Goal: Task Accomplishment & Management: Use online tool/utility

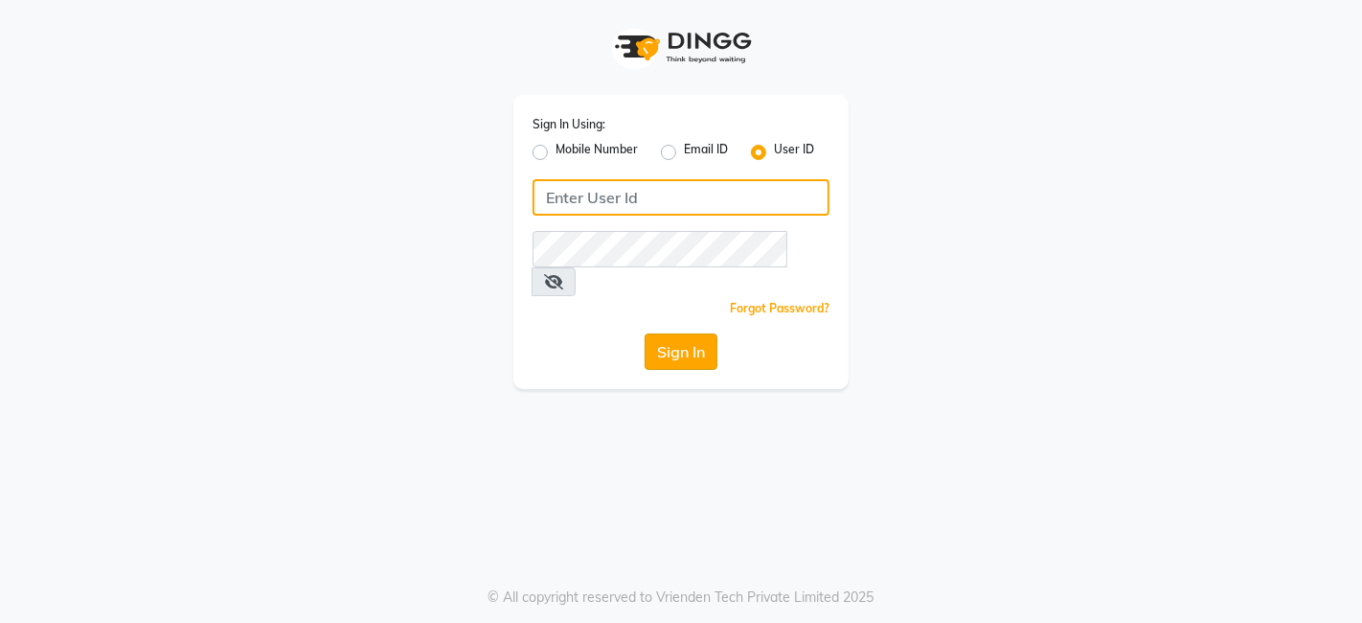
type input "thehairwizards"
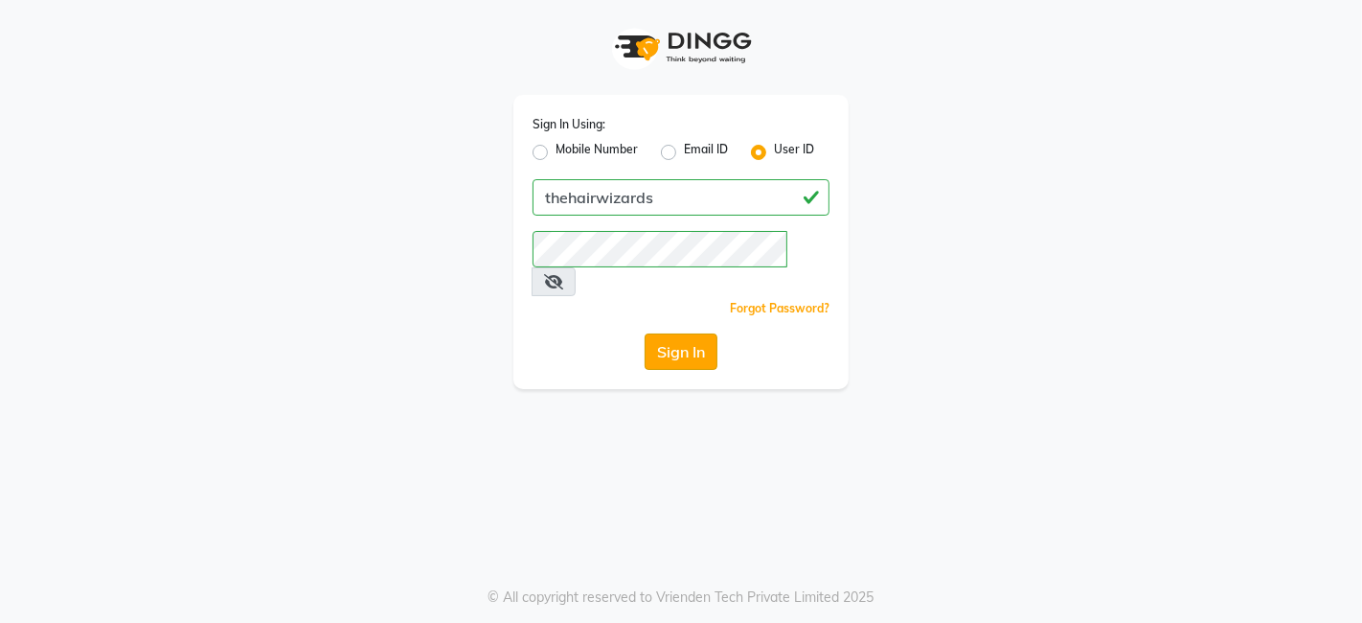
click at [685, 333] on button "Sign In" at bounding box center [681, 351] width 73 height 36
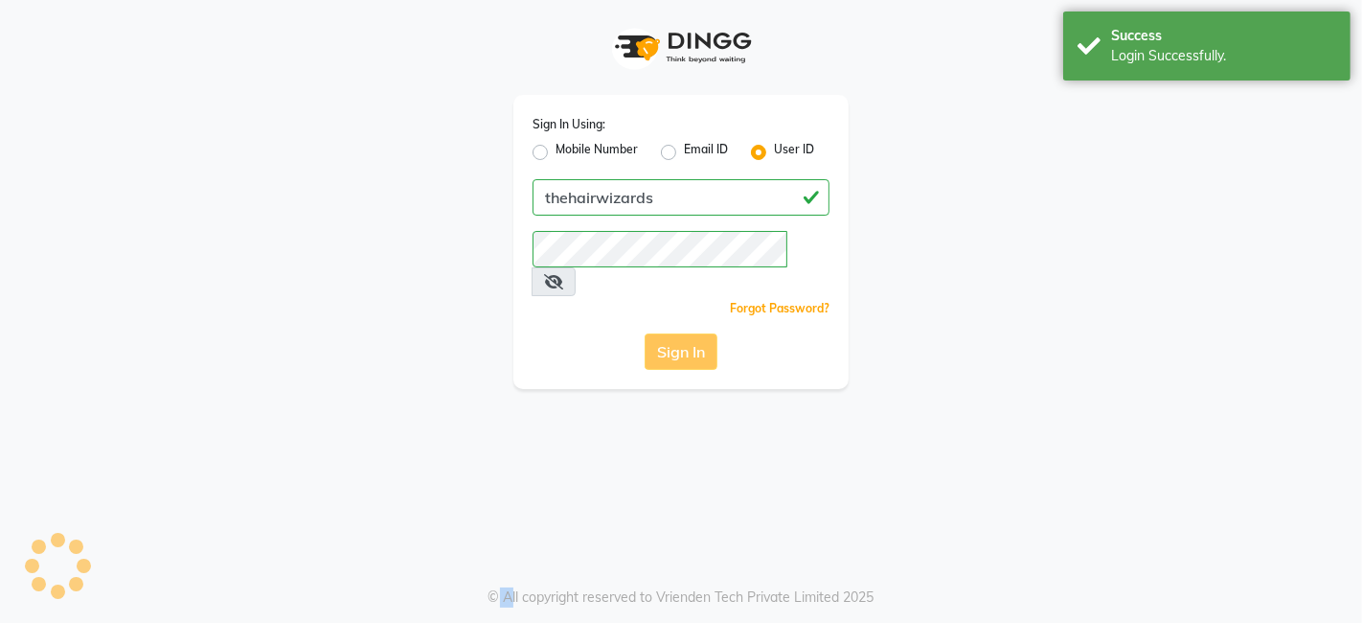
click at [685, 333] on div "Sign In" at bounding box center [681, 351] width 297 height 36
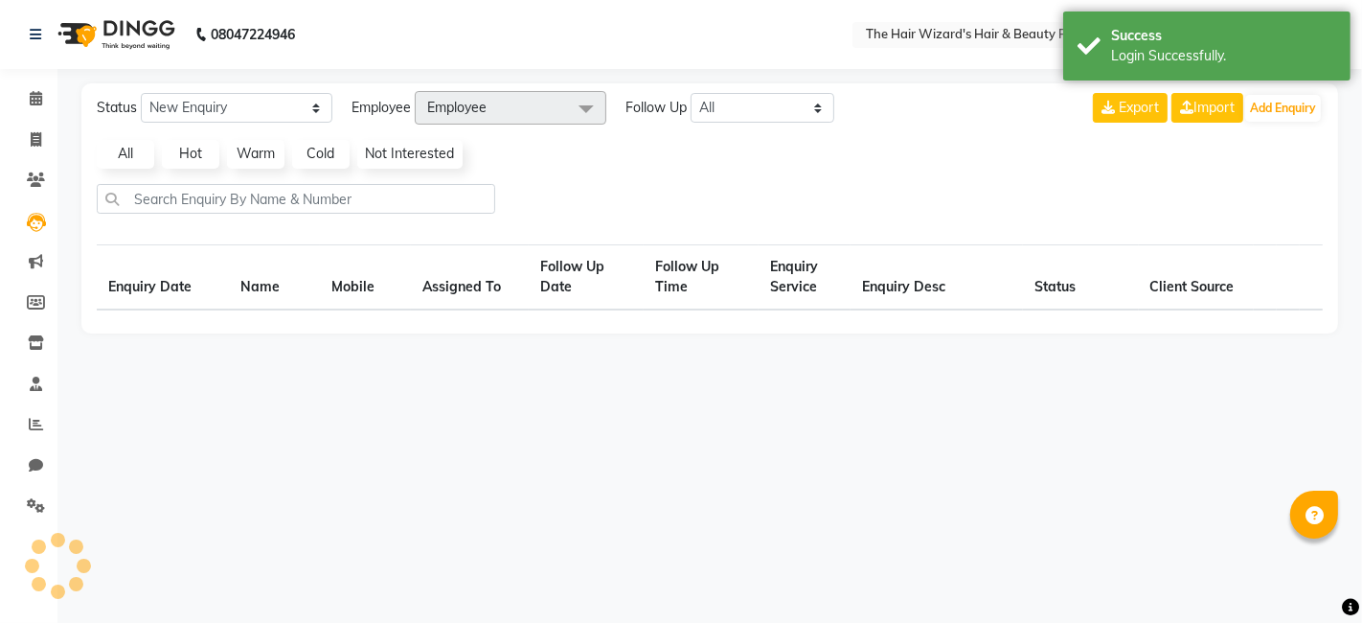
select select "en"
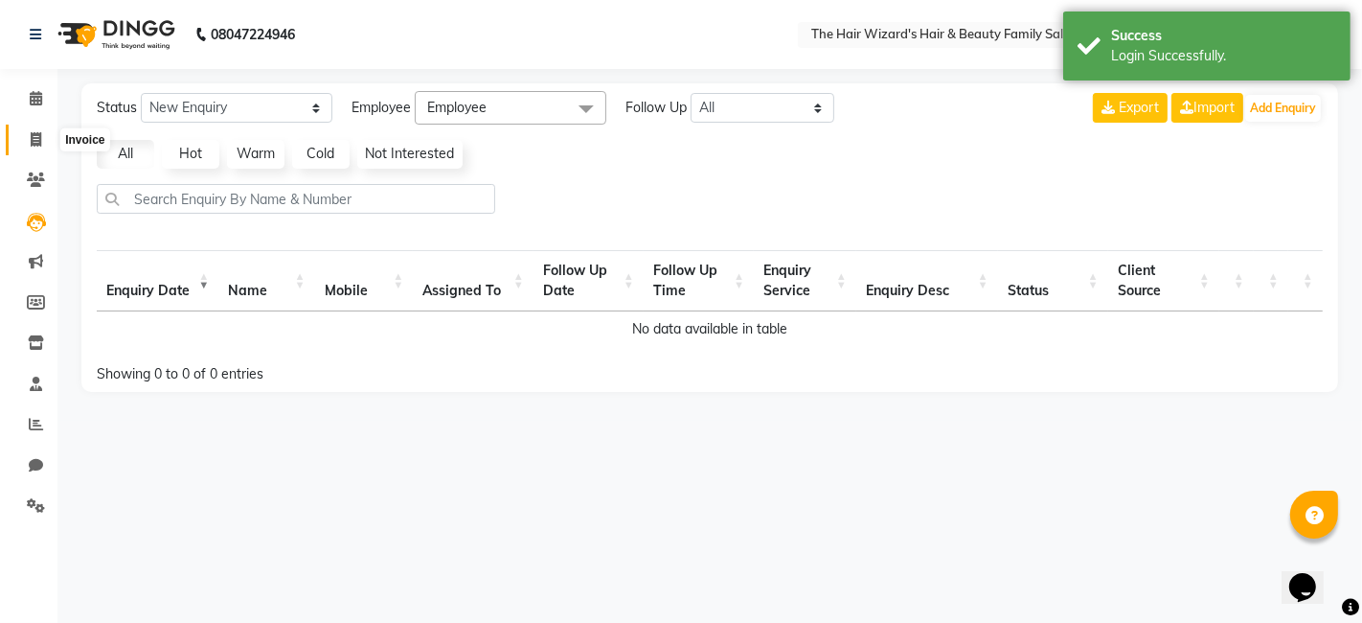
click at [33, 132] on icon at bounding box center [36, 139] width 11 height 14
select select "service"
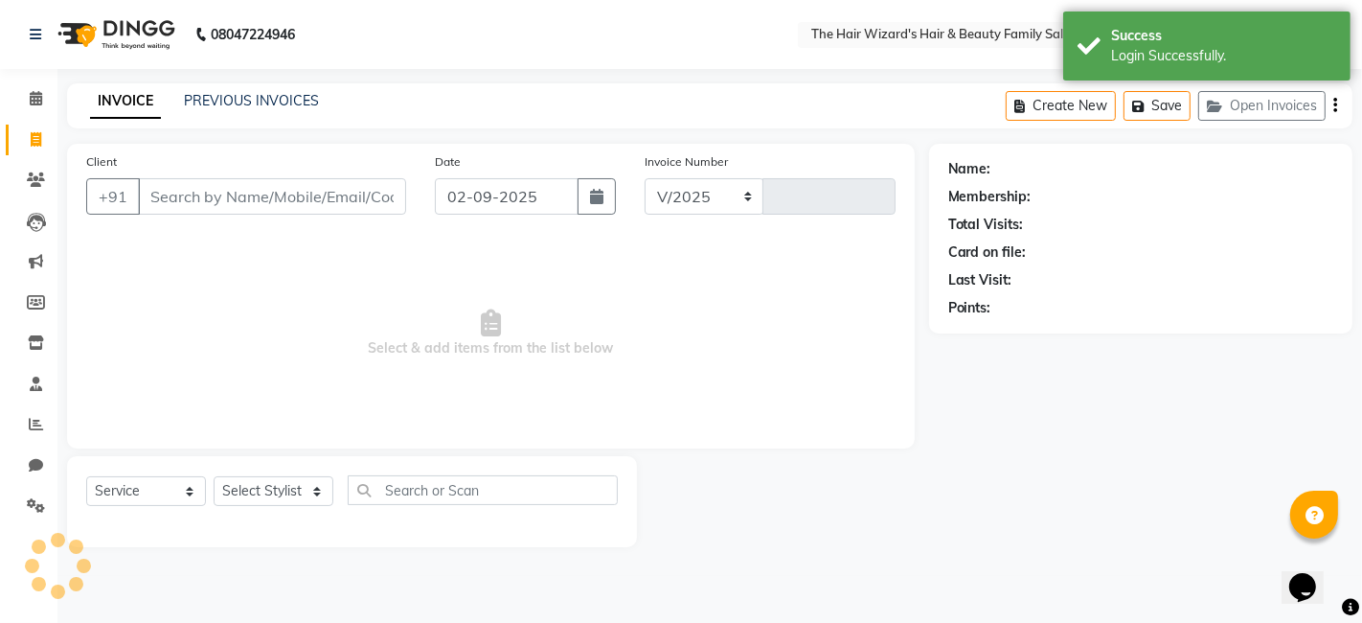
select select "8473"
type input "1518"
click at [33, 417] on icon at bounding box center [36, 424] width 14 height 14
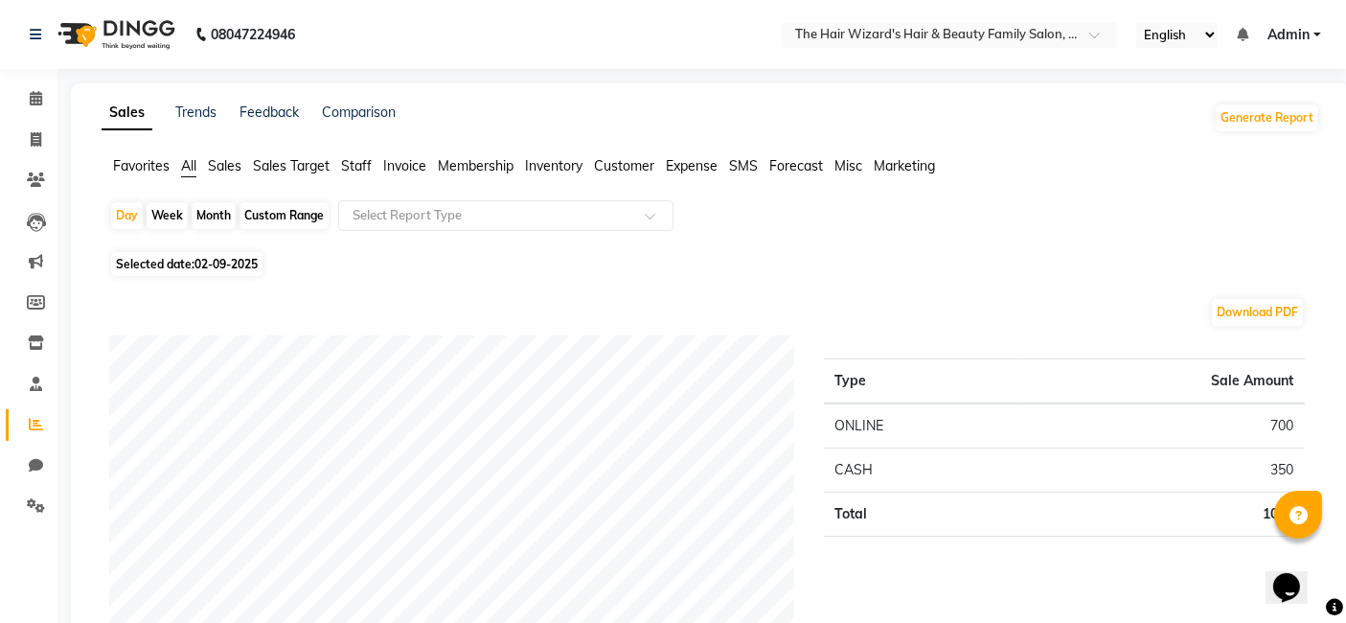
click at [289, 210] on div "Custom Range" at bounding box center [284, 215] width 89 height 27
select select "9"
select select "2025"
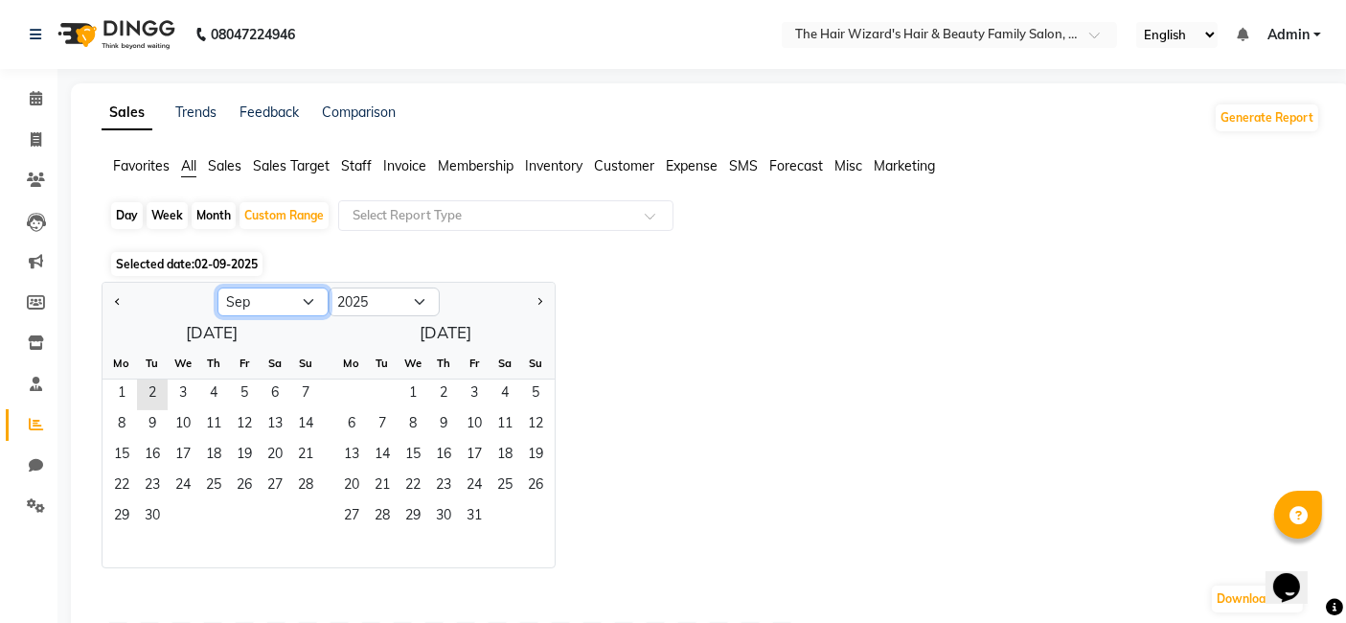
click at [299, 305] on select "Jan Feb Mar Apr May Jun [DATE] Aug Sep Oct Nov Dec" at bounding box center [272, 301] width 111 height 29
select select "8"
click at [217, 287] on select "Jan Feb Mar Apr May Jun [DATE] Aug Sep Oct Nov Dec" at bounding box center [272, 301] width 111 height 29
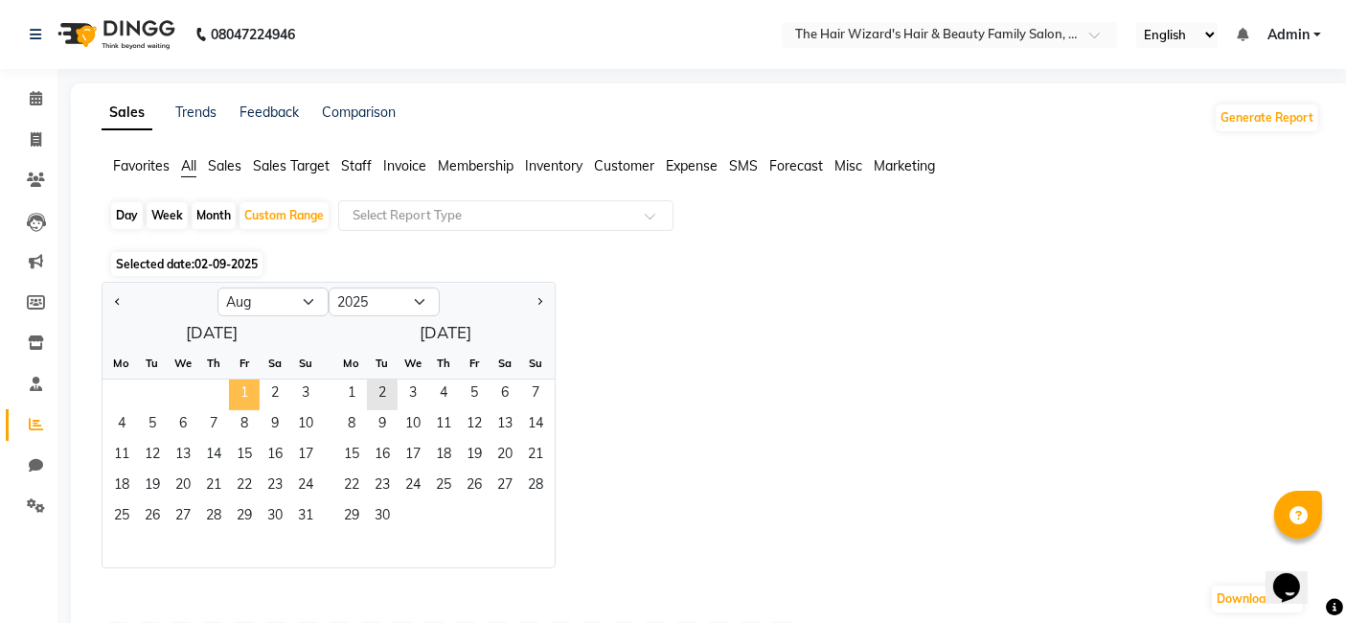
click at [239, 380] on span "1" at bounding box center [244, 394] width 31 height 31
click at [311, 524] on span "31" at bounding box center [305, 517] width 31 height 31
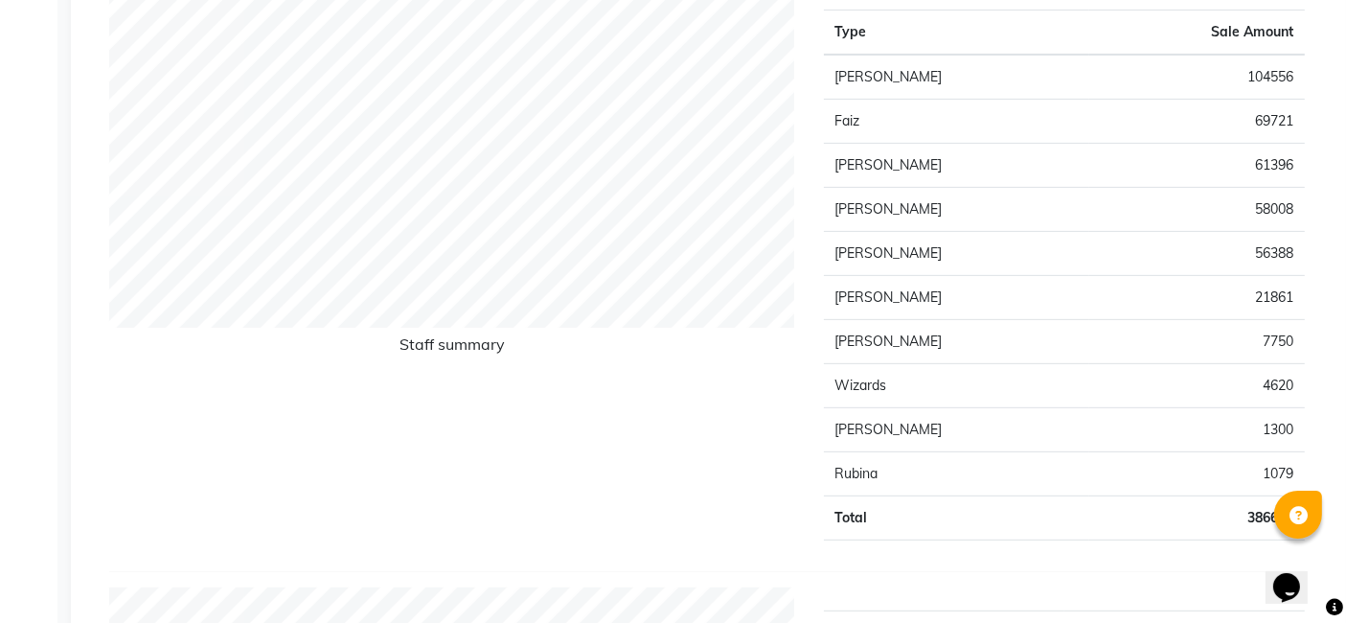
scroll to position [767, 0]
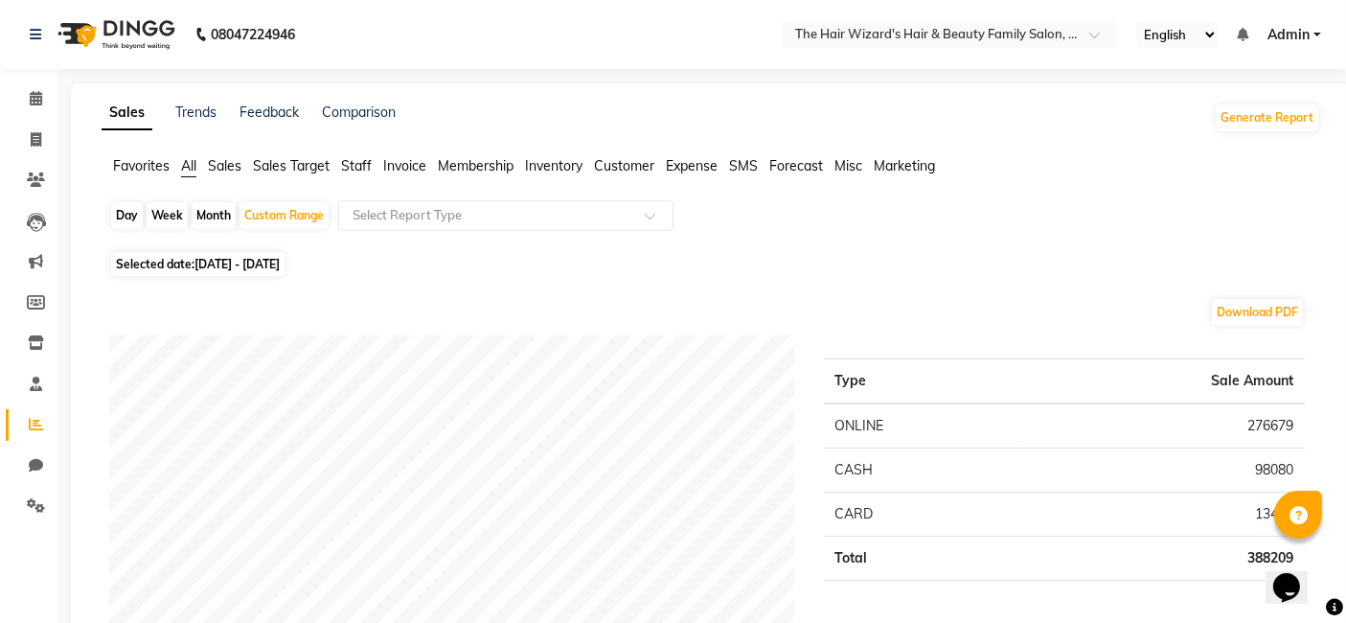
scroll to position [0, 0]
click at [363, 167] on span "Staff" at bounding box center [356, 165] width 31 height 17
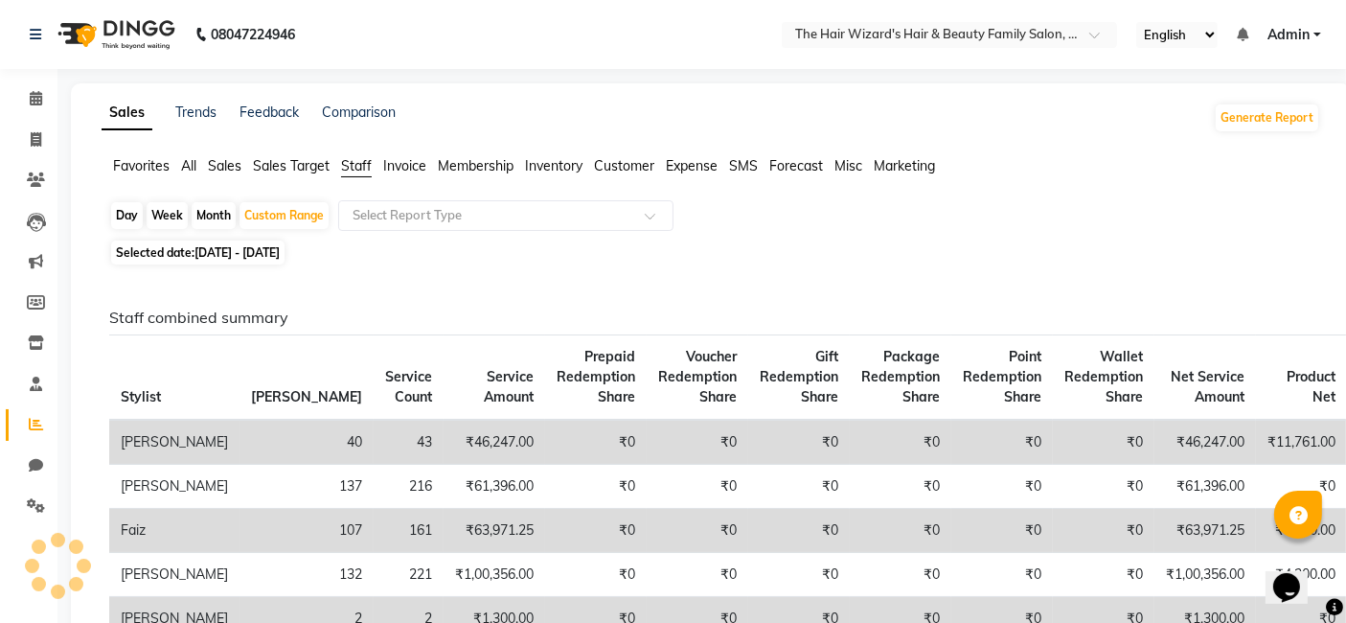
click at [551, 165] on span "Inventory" at bounding box center [553, 165] width 57 height 17
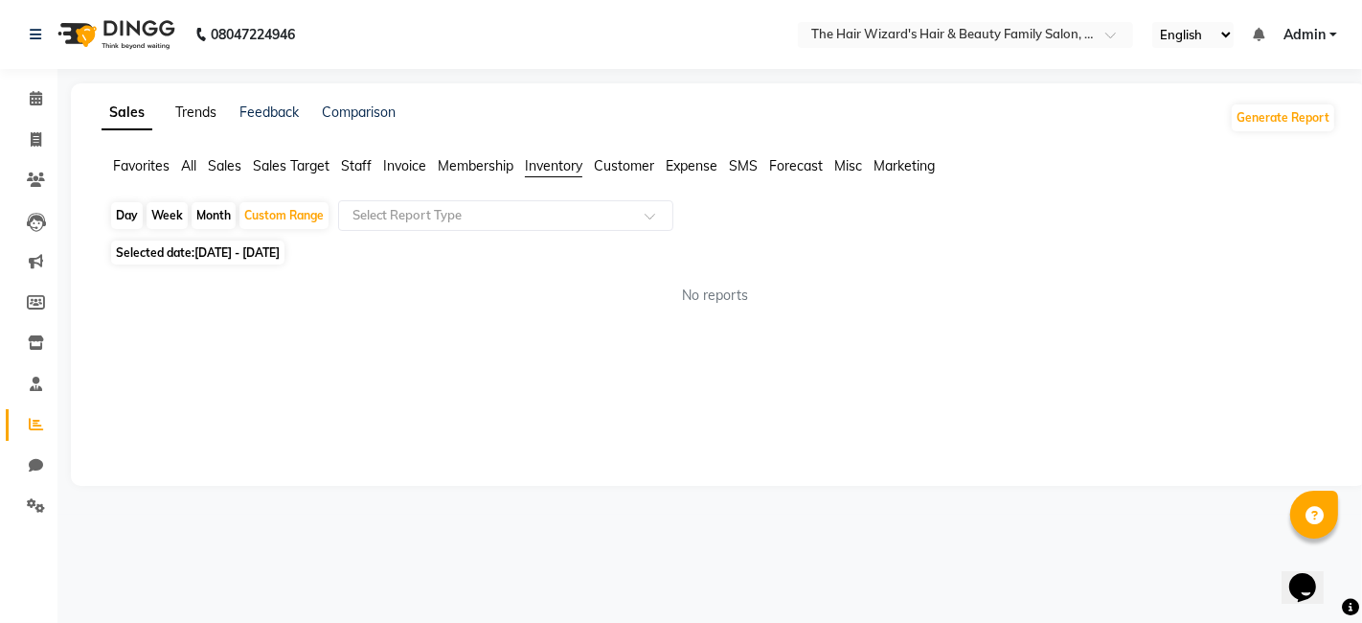
click at [202, 110] on link "Trends" at bounding box center [195, 111] width 41 height 17
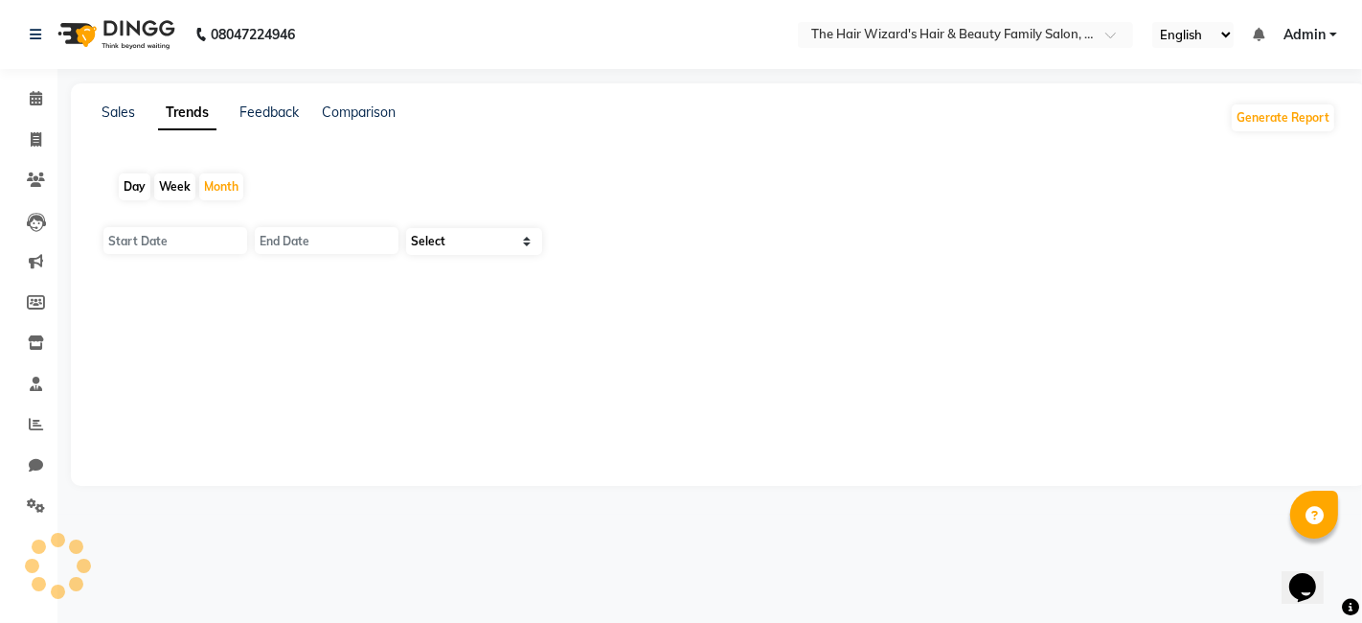
type input "[DATE]"
select select "by_client"
click at [268, 119] on link "Feedback" at bounding box center [269, 111] width 59 height 17
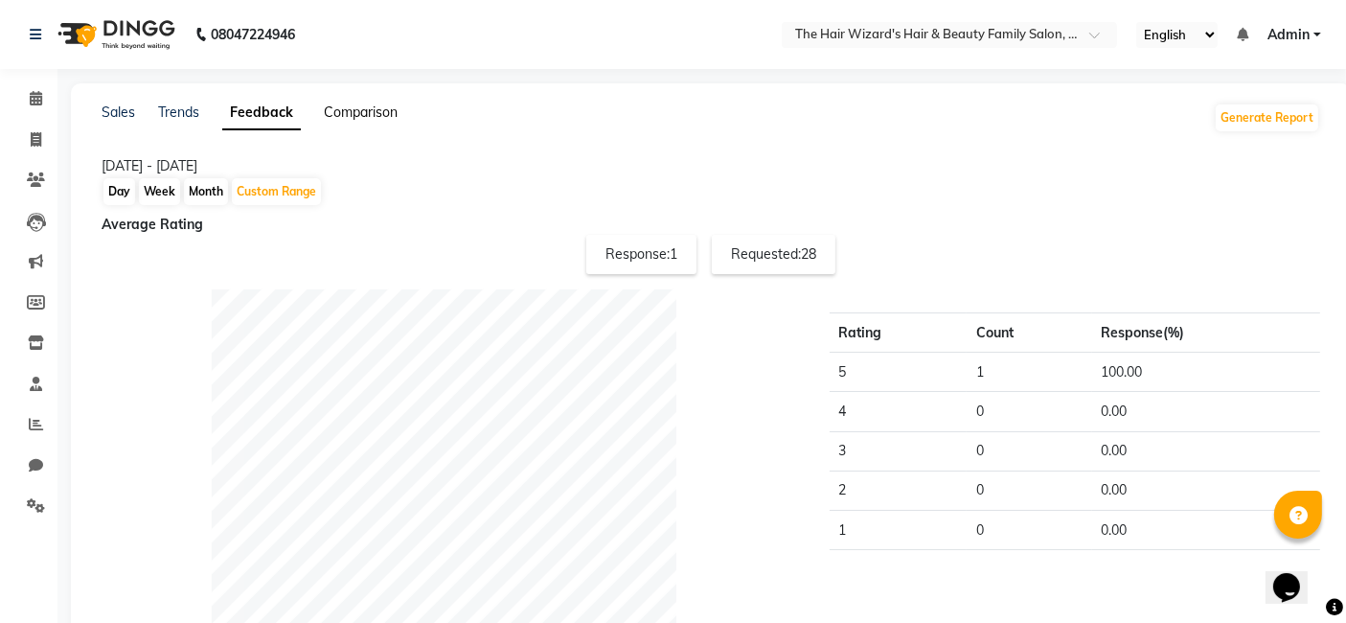
click at [364, 110] on link "Comparison" at bounding box center [361, 111] width 74 height 17
select select "single_date"
select select "single_date_dash"
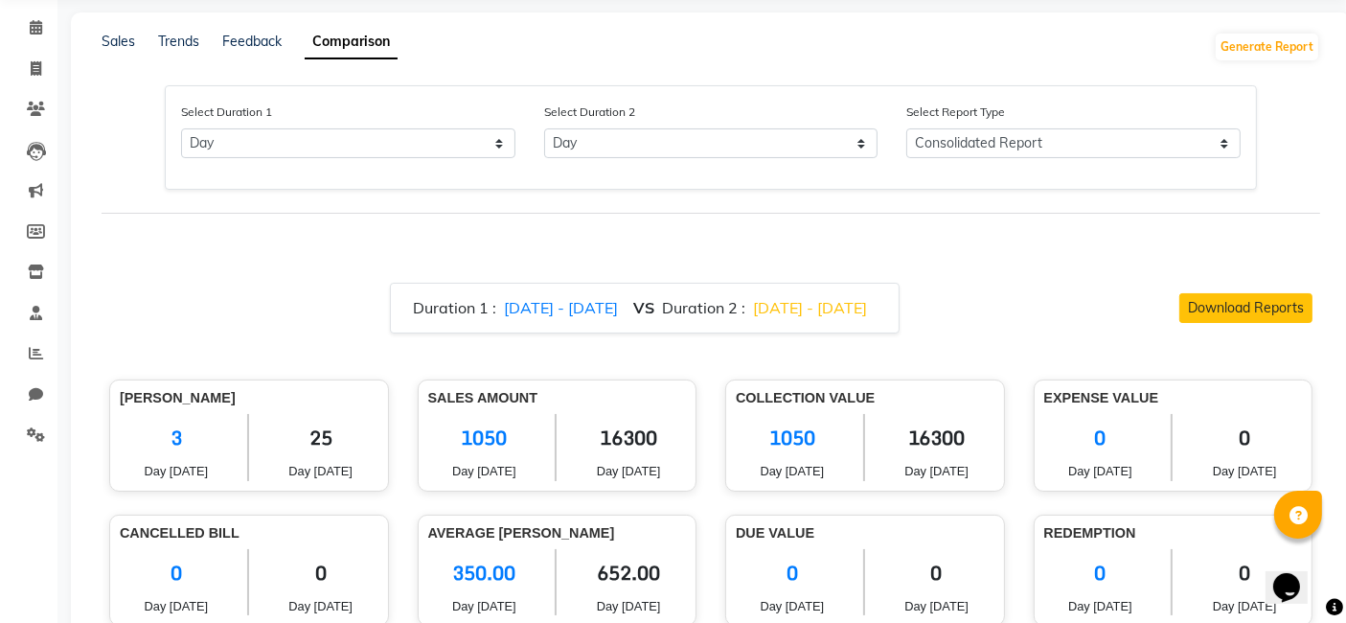
scroll to position [43, 0]
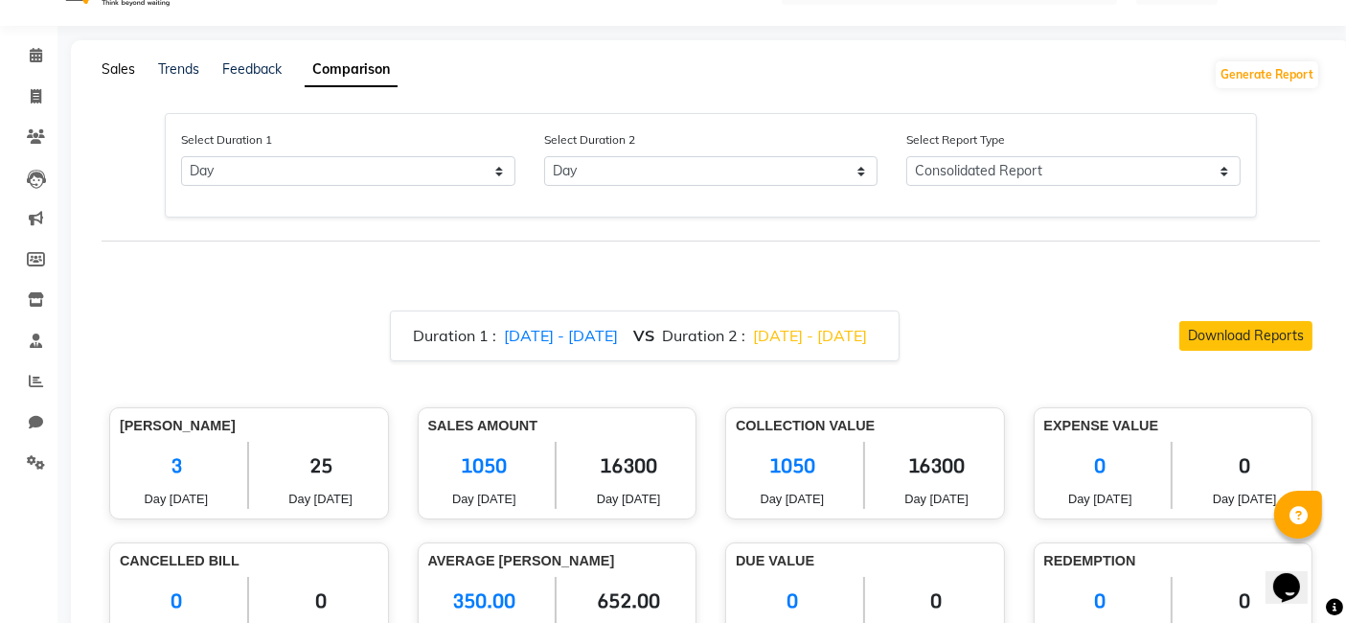
click at [117, 66] on link "Sales" at bounding box center [119, 68] width 34 height 17
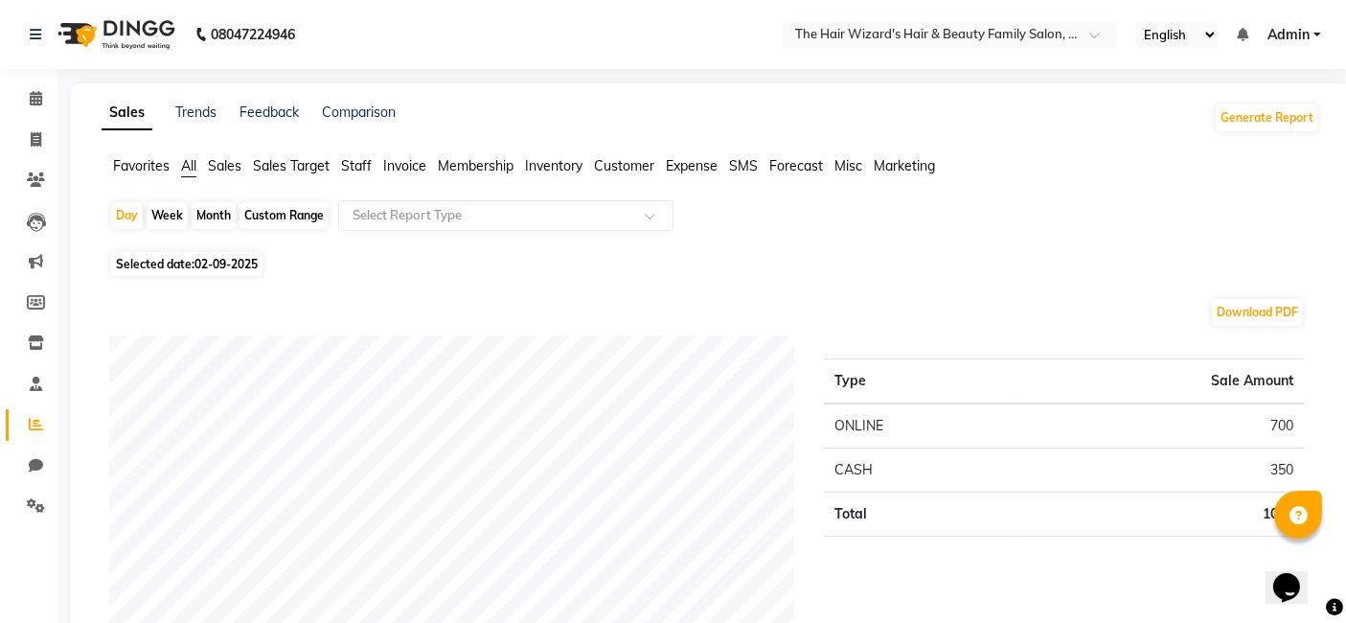
click at [695, 171] on span "Expense" at bounding box center [692, 165] width 52 height 17
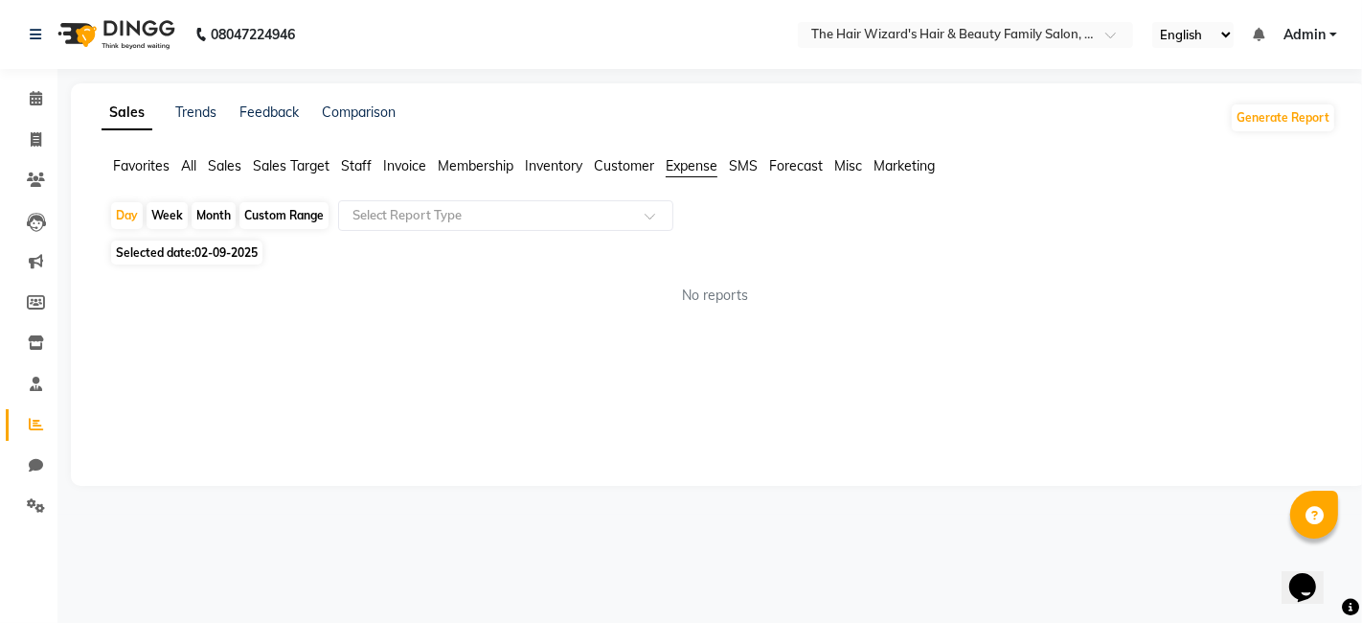
click at [625, 158] on span "Customer" at bounding box center [624, 165] width 60 height 17
click at [563, 166] on span "Inventory" at bounding box center [553, 165] width 57 height 17
click at [35, 417] on icon at bounding box center [36, 424] width 14 height 14
click at [191, 168] on span "All" at bounding box center [188, 165] width 15 height 17
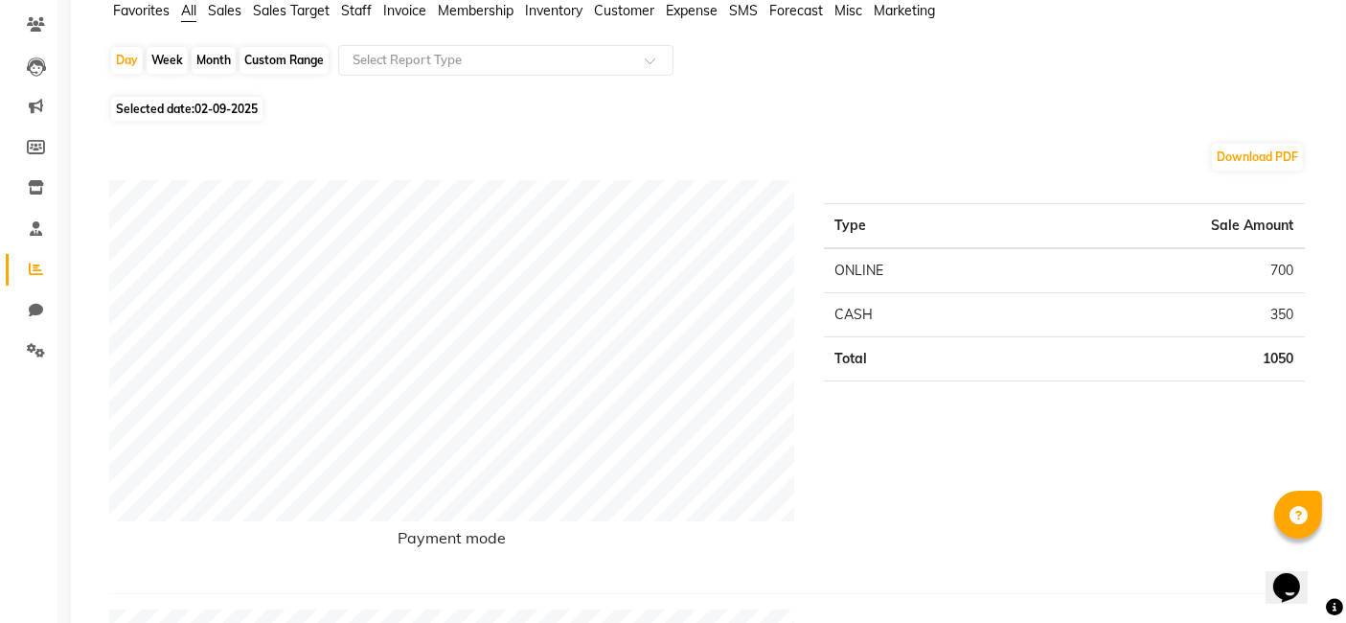
scroll to position [126, 0]
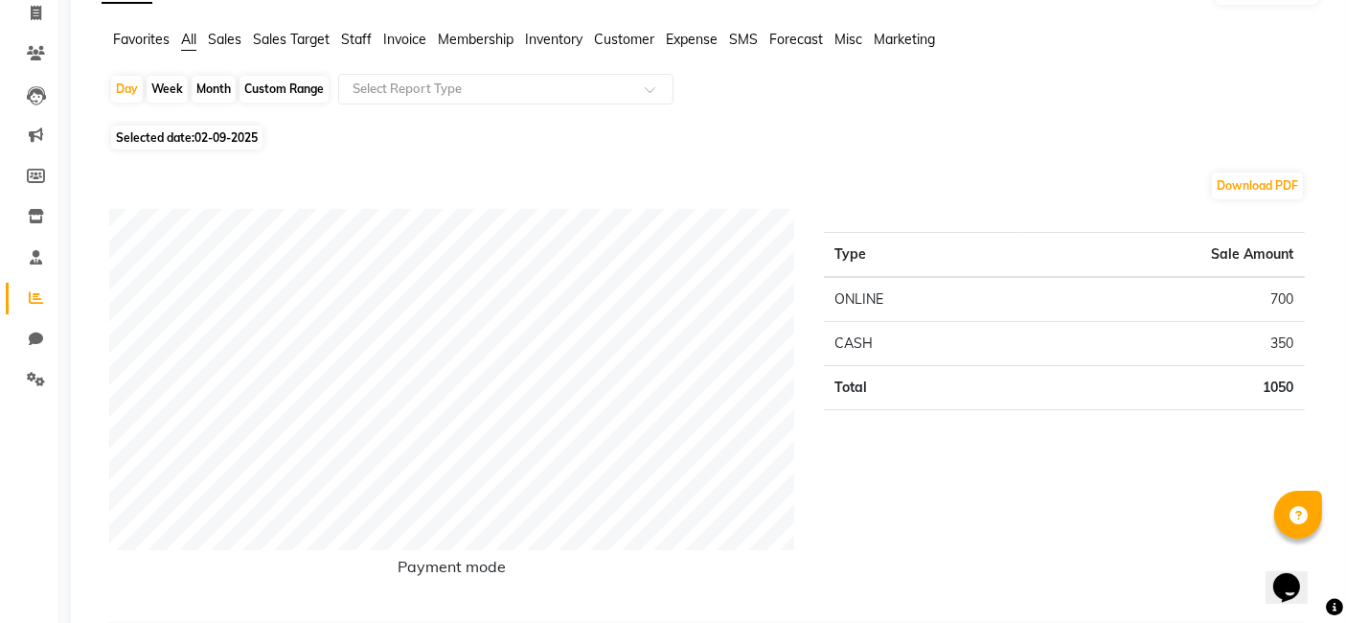
click at [153, 42] on span "Favorites" at bounding box center [141, 39] width 57 height 17
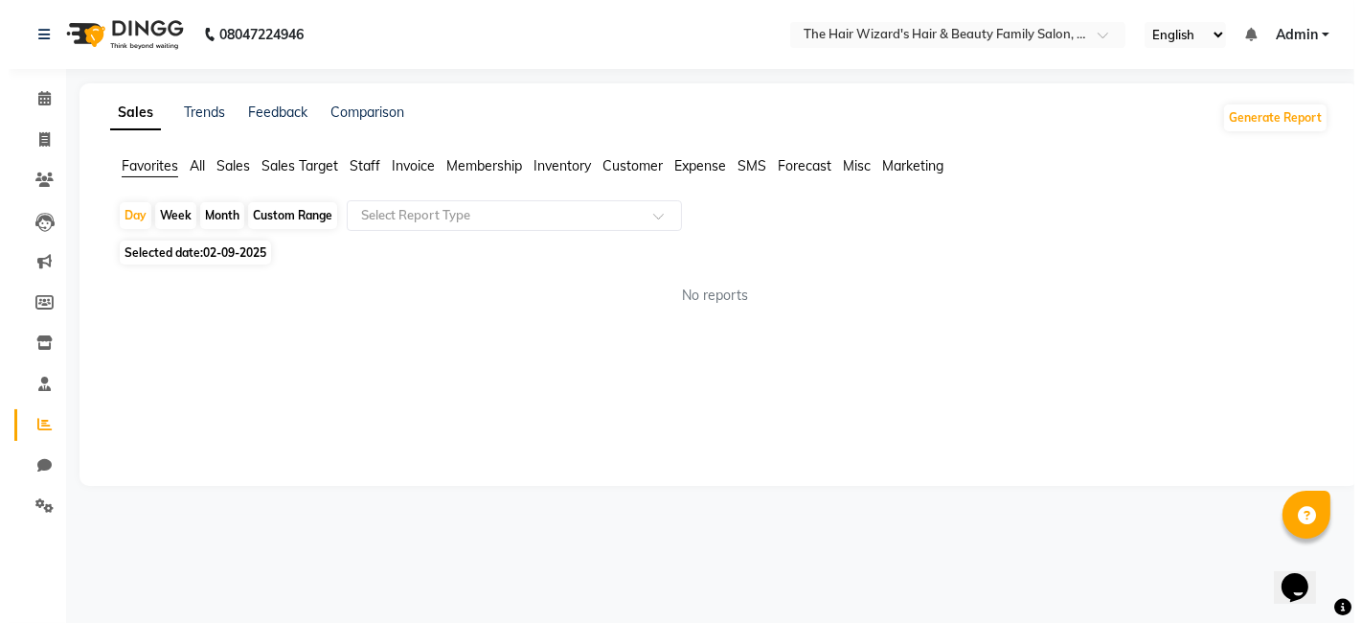
scroll to position [0, 0]
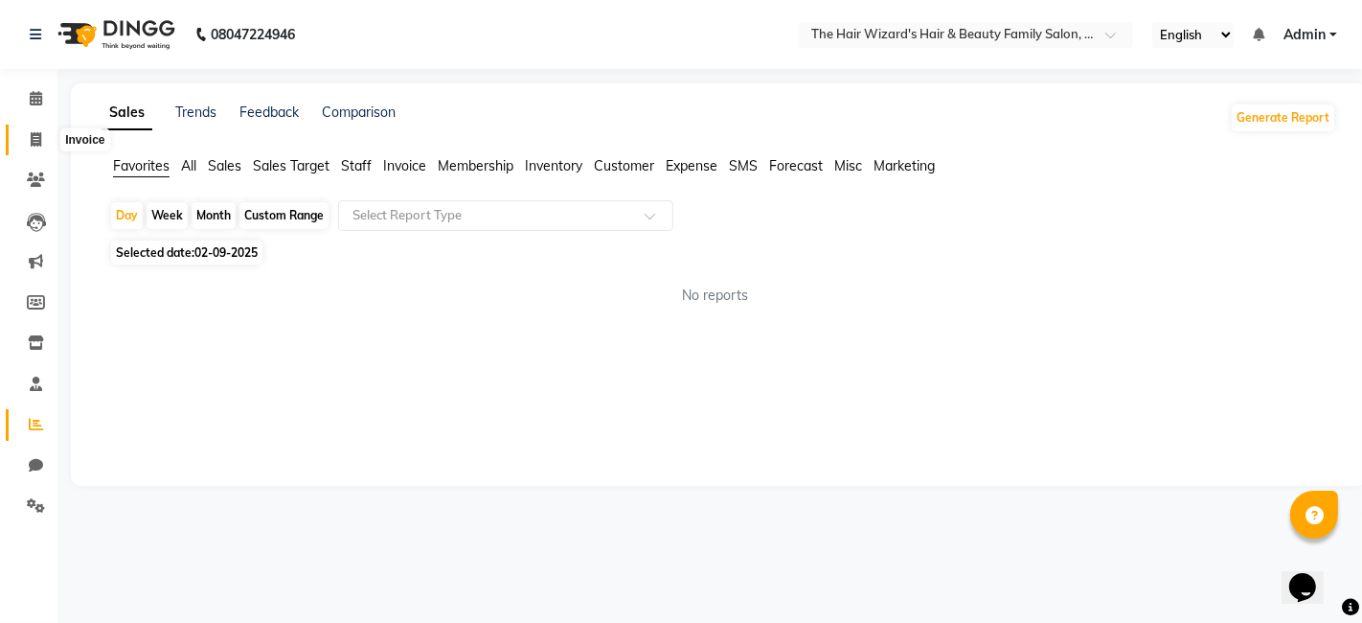
click at [33, 137] on icon at bounding box center [36, 139] width 11 height 14
select select "8473"
select select "service"
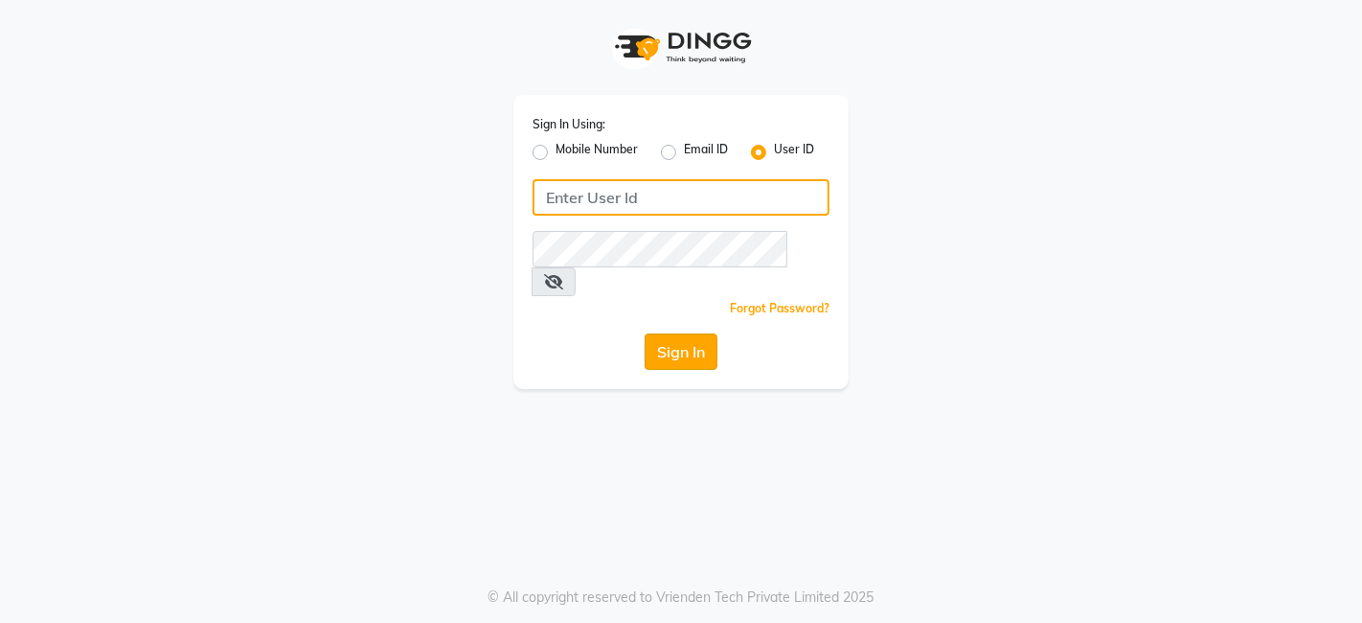
type input "thehairwizards"
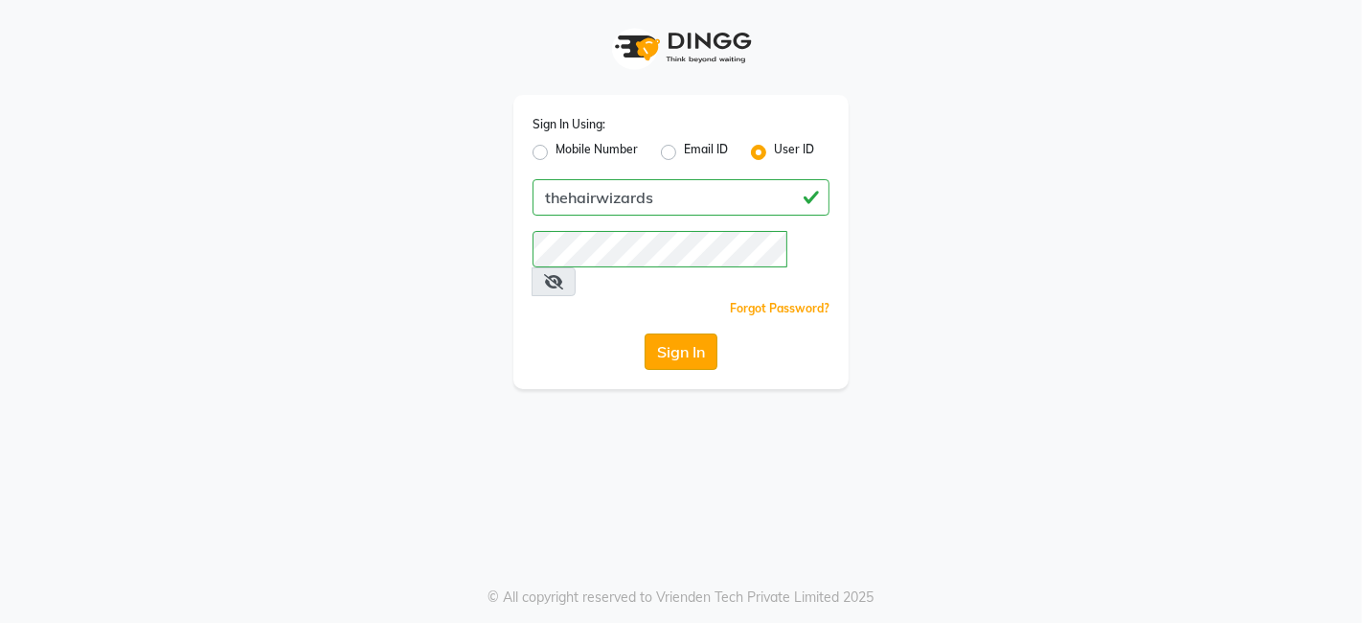
click at [695, 333] on button "Sign In" at bounding box center [681, 351] width 73 height 36
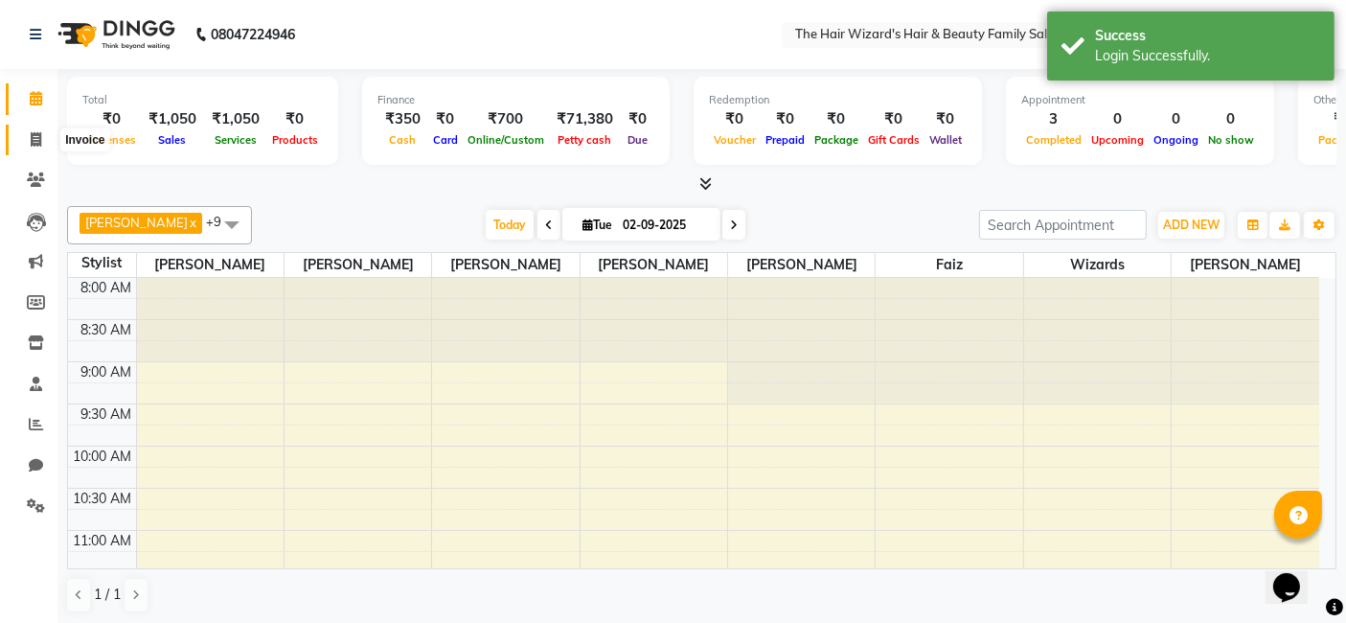
click at [37, 129] on span at bounding box center [36, 140] width 34 height 22
select select "8473"
select select "service"
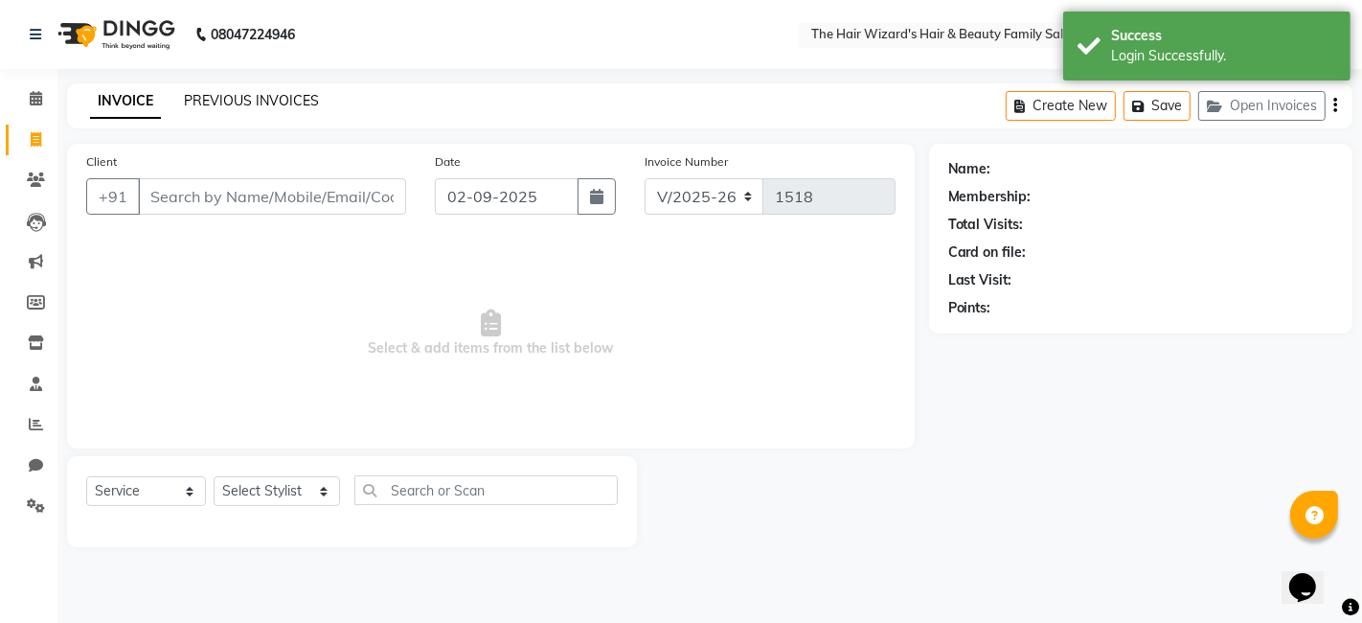
click at [213, 98] on link "PREVIOUS INVOICES" at bounding box center [251, 100] width 135 height 17
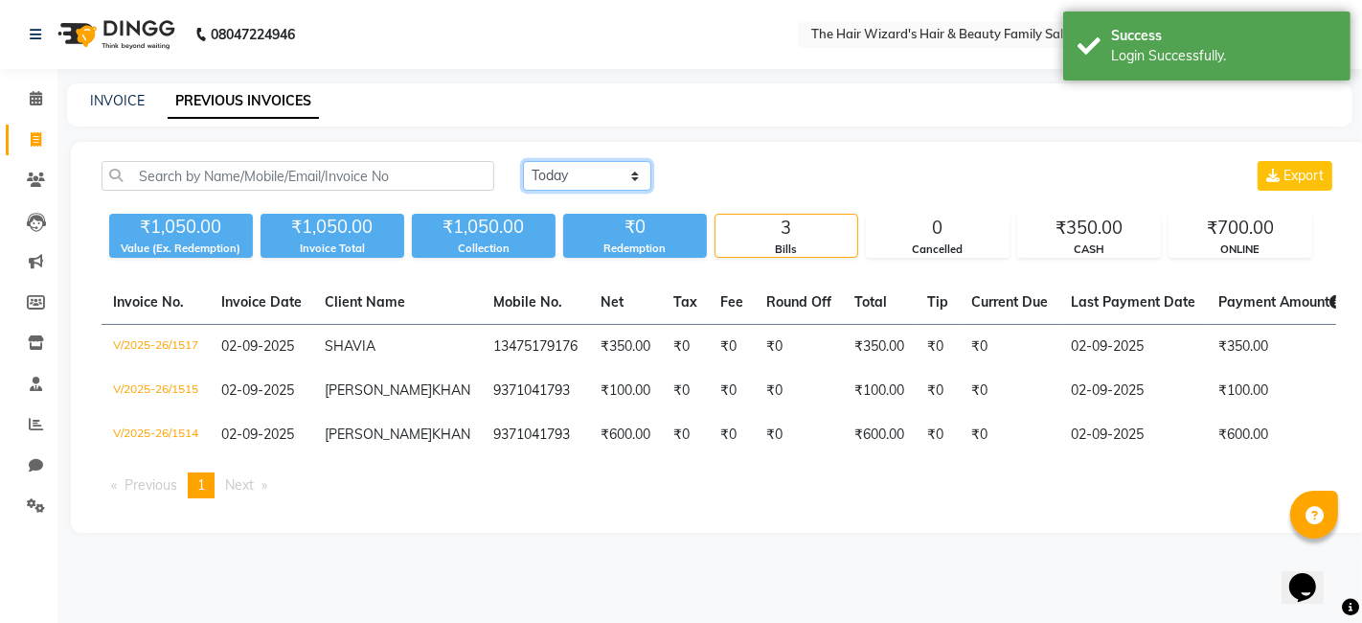
click at [630, 182] on select "Today Yesterday Custom Range" at bounding box center [587, 176] width 128 height 30
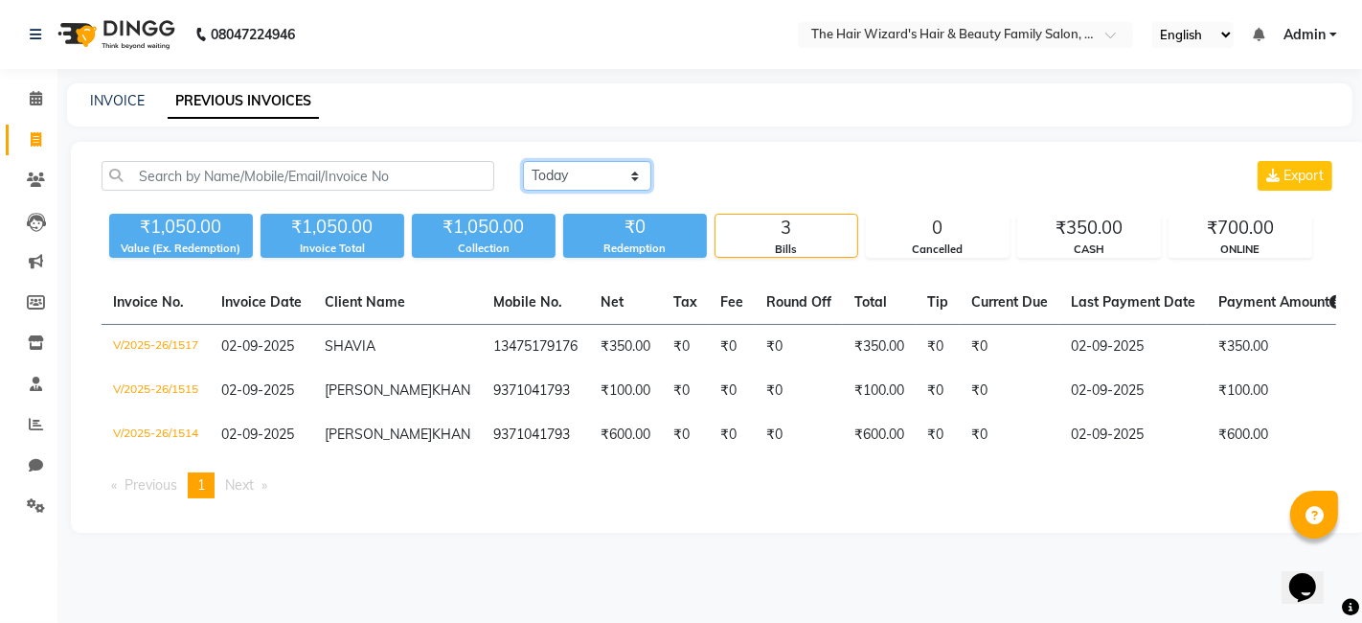
click at [523, 161] on select "Today Yesterday Custom Range" at bounding box center [587, 176] width 128 height 30
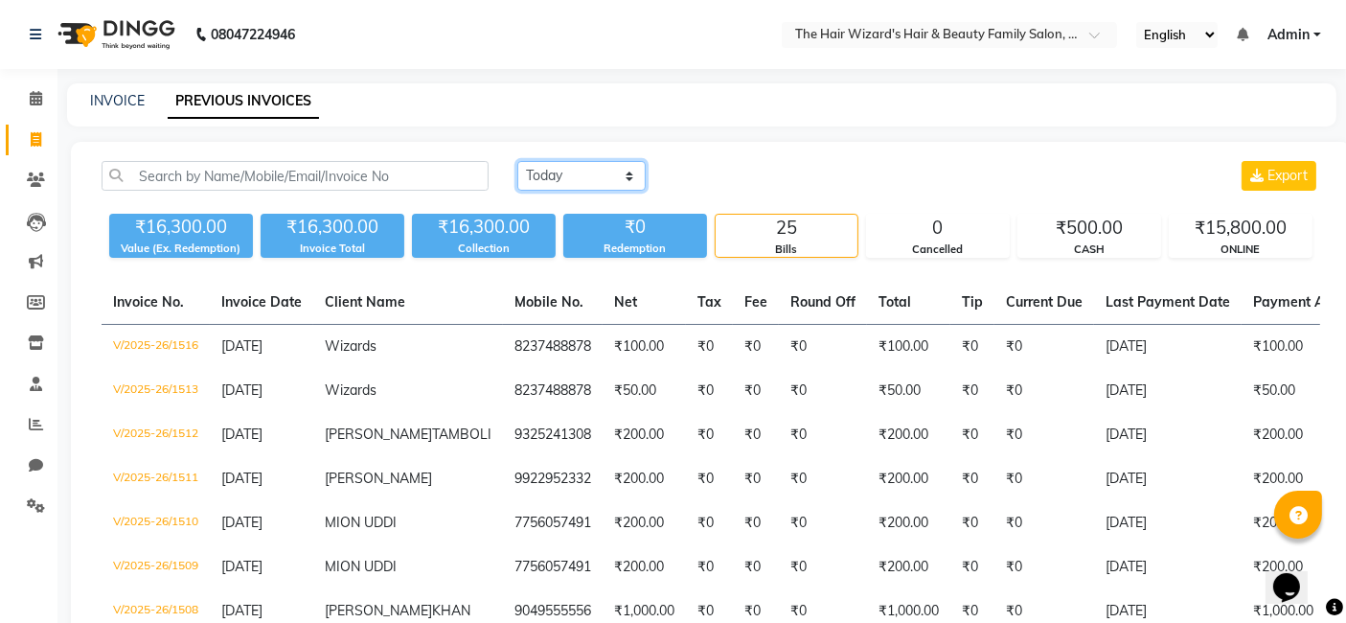
click at [630, 172] on select "Today Yesterday Custom Range" at bounding box center [581, 176] width 128 height 30
select select "range"
click at [517, 161] on select "Today Yesterday Custom Range" at bounding box center [581, 176] width 128 height 30
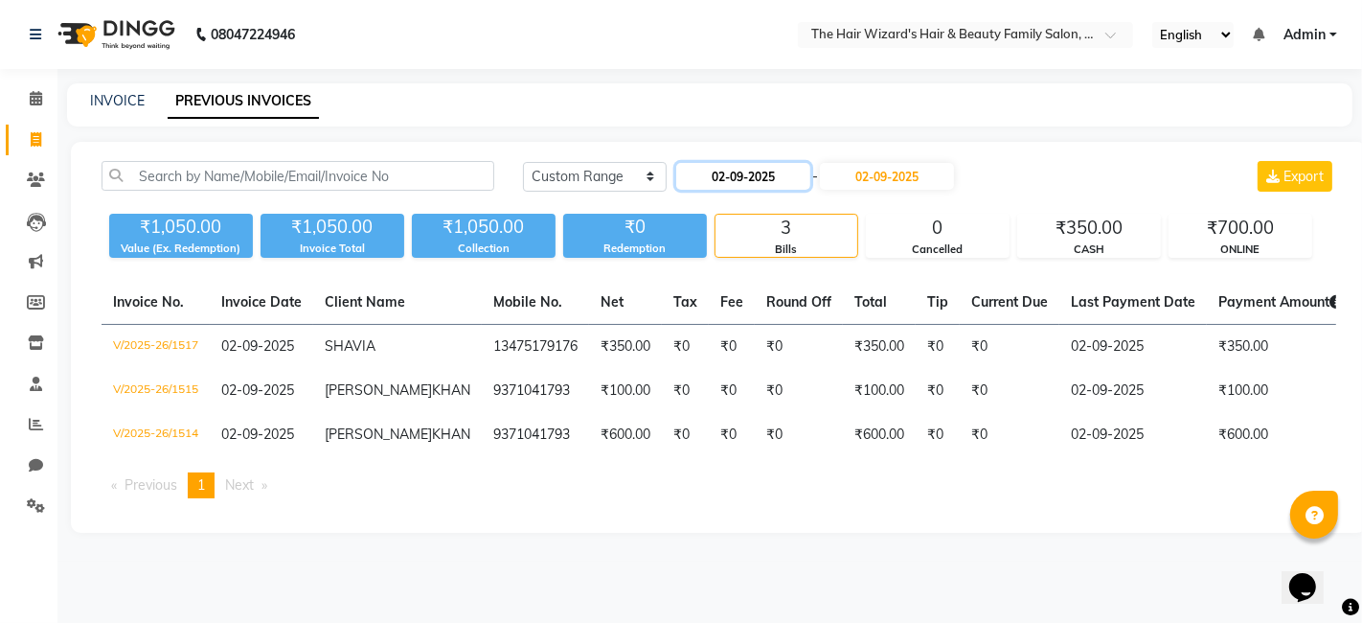
click at [720, 172] on input "02-09-2025" at bounding box center [743, 176] width 134 height 27
select select "9"
select select "2025"
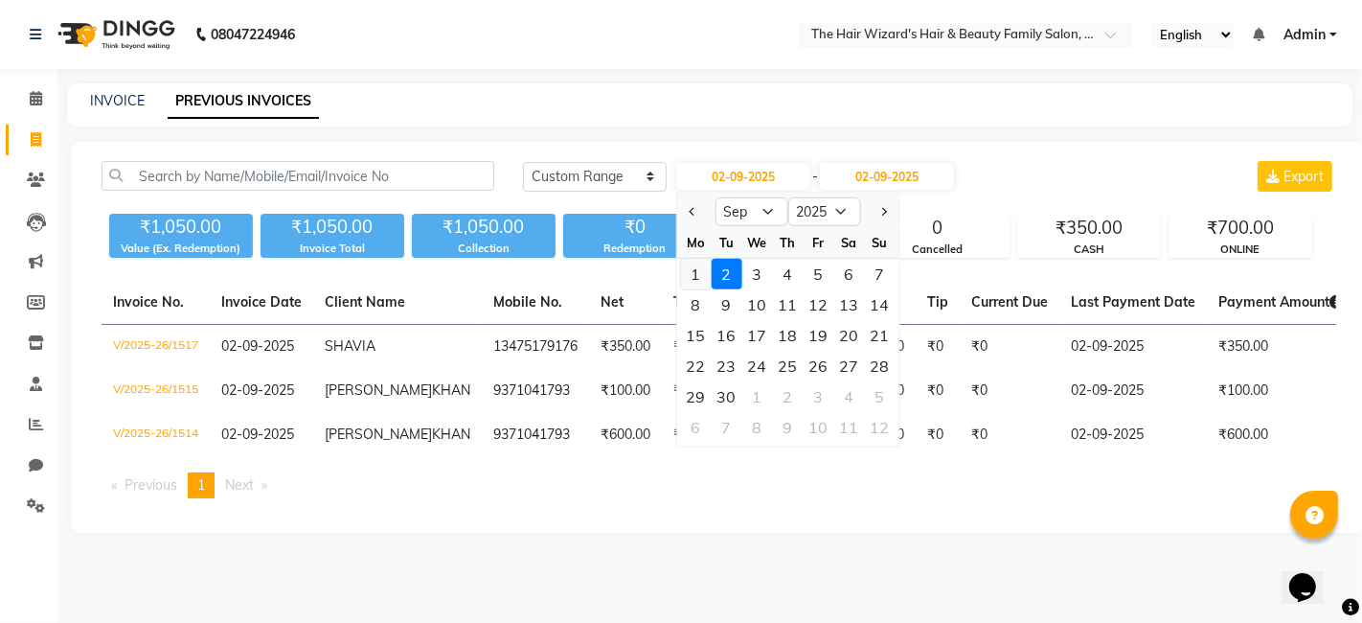
click at [693, 280] on div "1" at bounding box center [695, 274] width 31 height 31
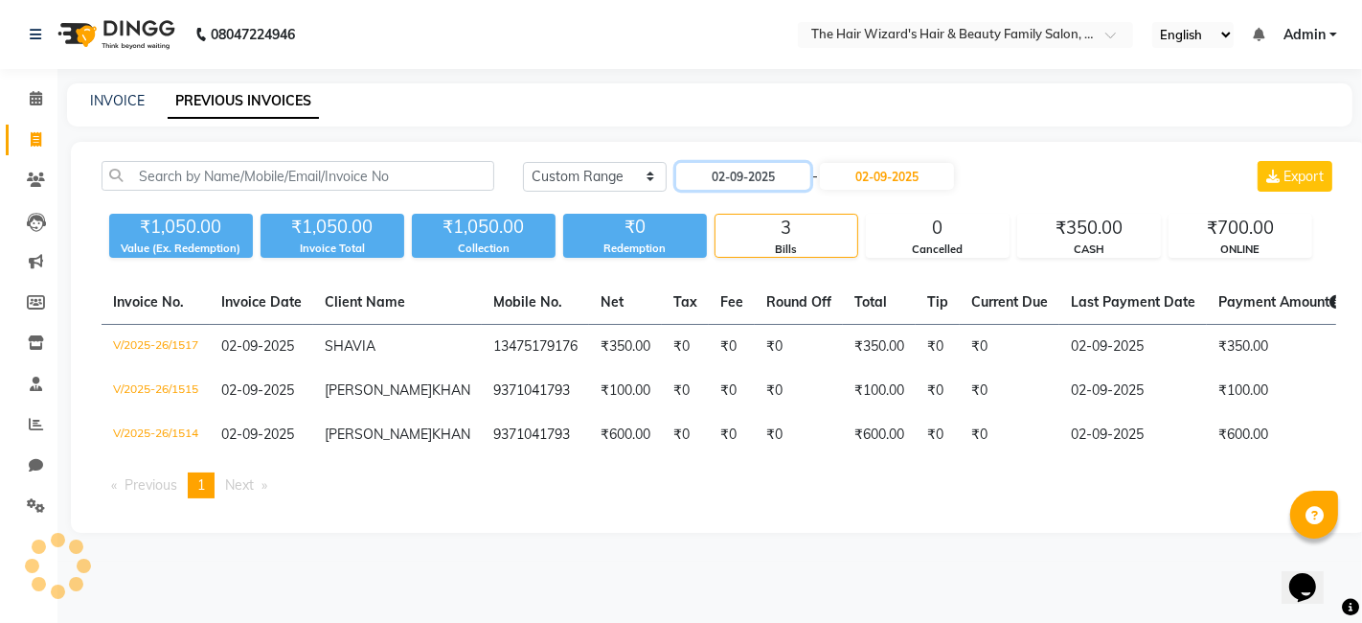
type input "[DATE]"
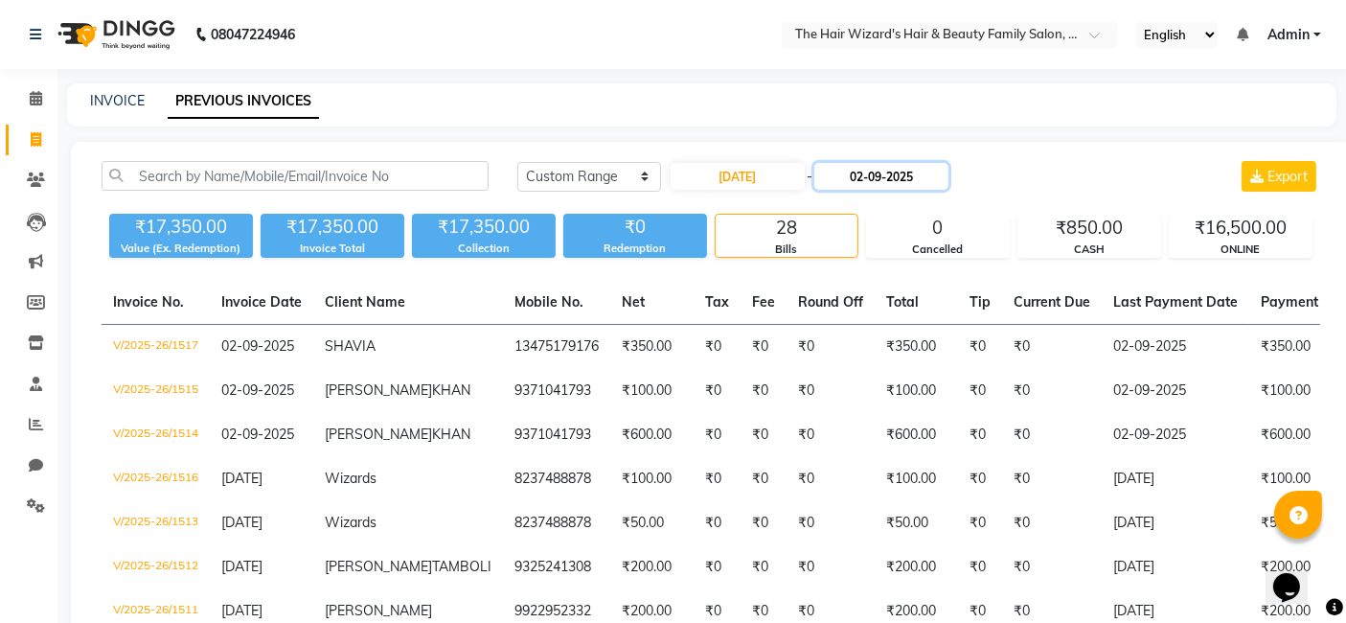
click at [865, 185] on input "02-09-2025" at bounding box center [881, 176] width 134 height 27
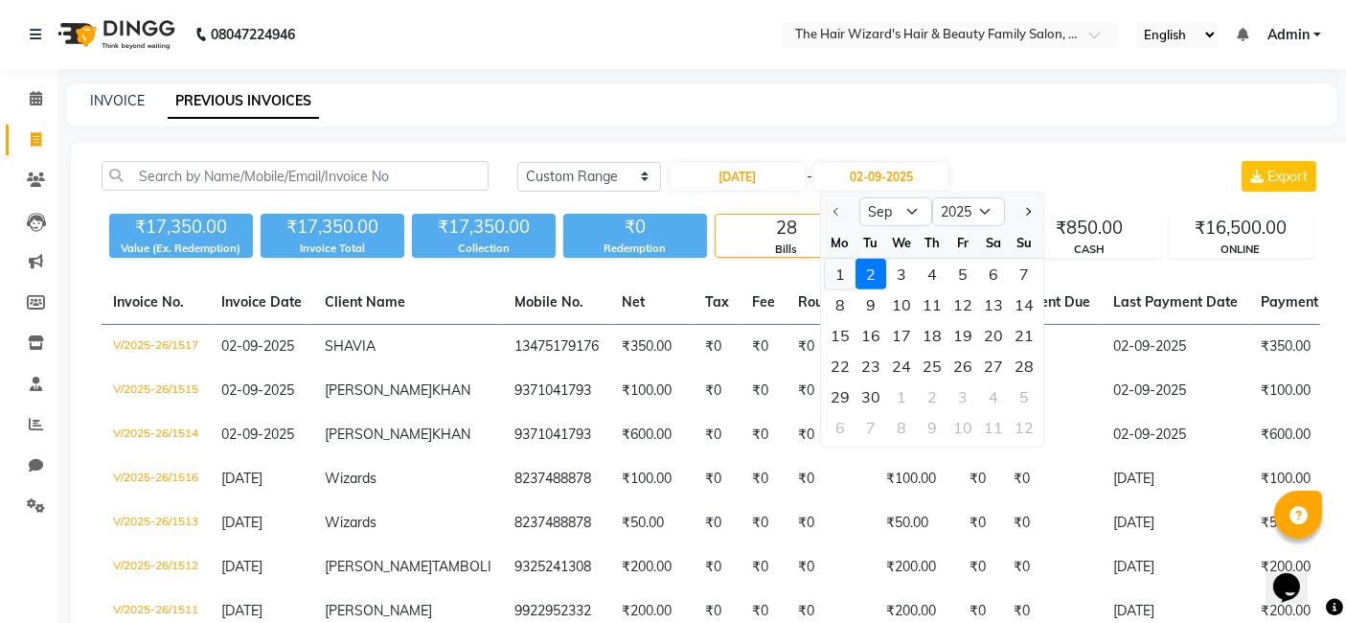
click at [848, 266] on div "1" at bounding box center [840, 274] width 31 height 31
type input "[DATE]"
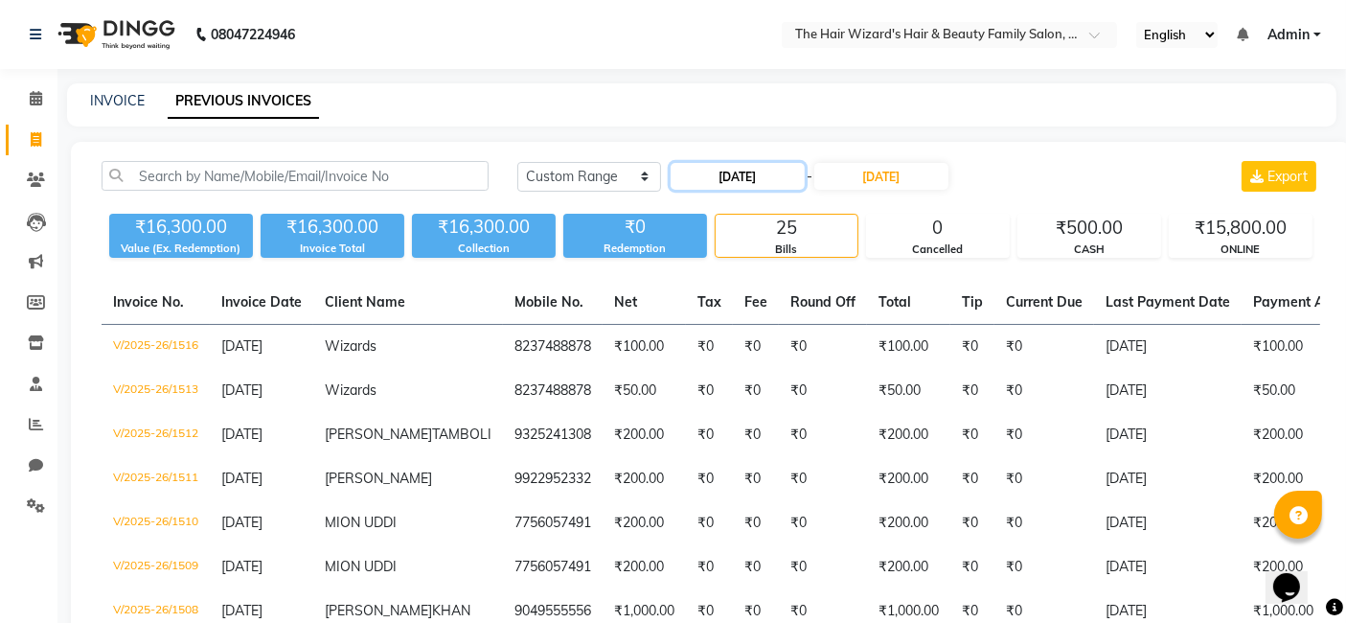
click at [714, 168] on input "[DATE]" at bounding box center [738, 176] width 134 height 27
select select "9"
select select "2025"
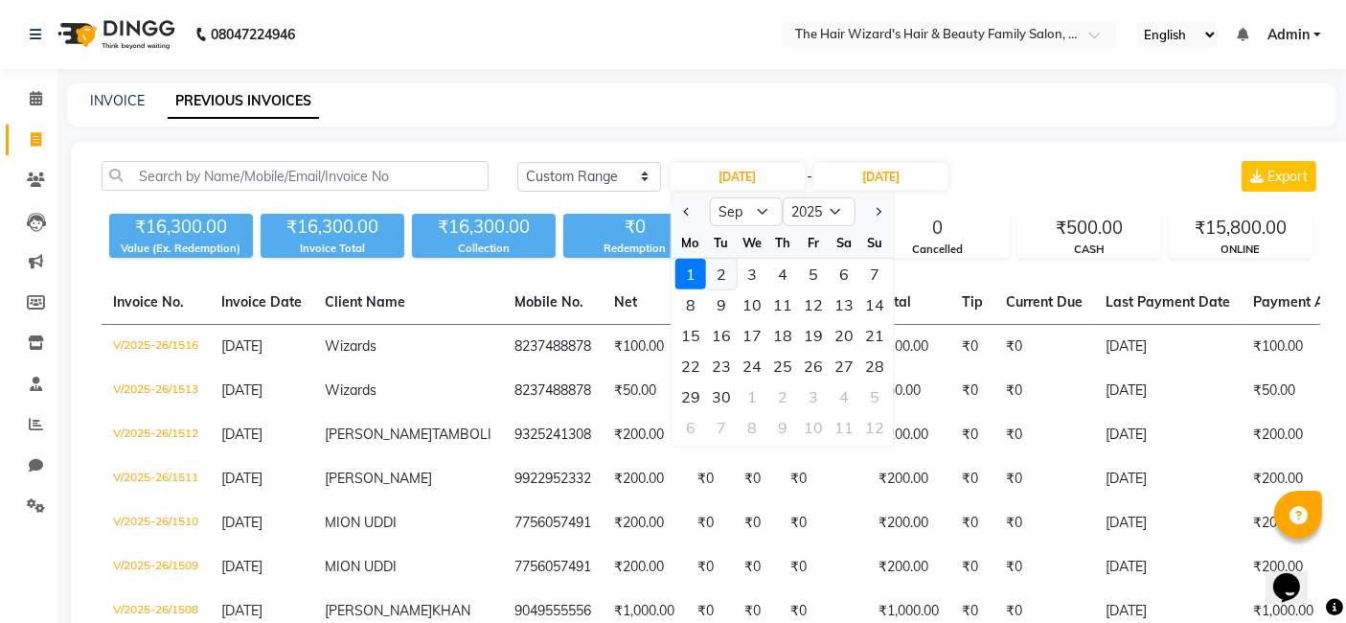
click at [709, 272] on div "2" at bounding box center [721, 274] width 31 height 31
type input "02-09-2025"
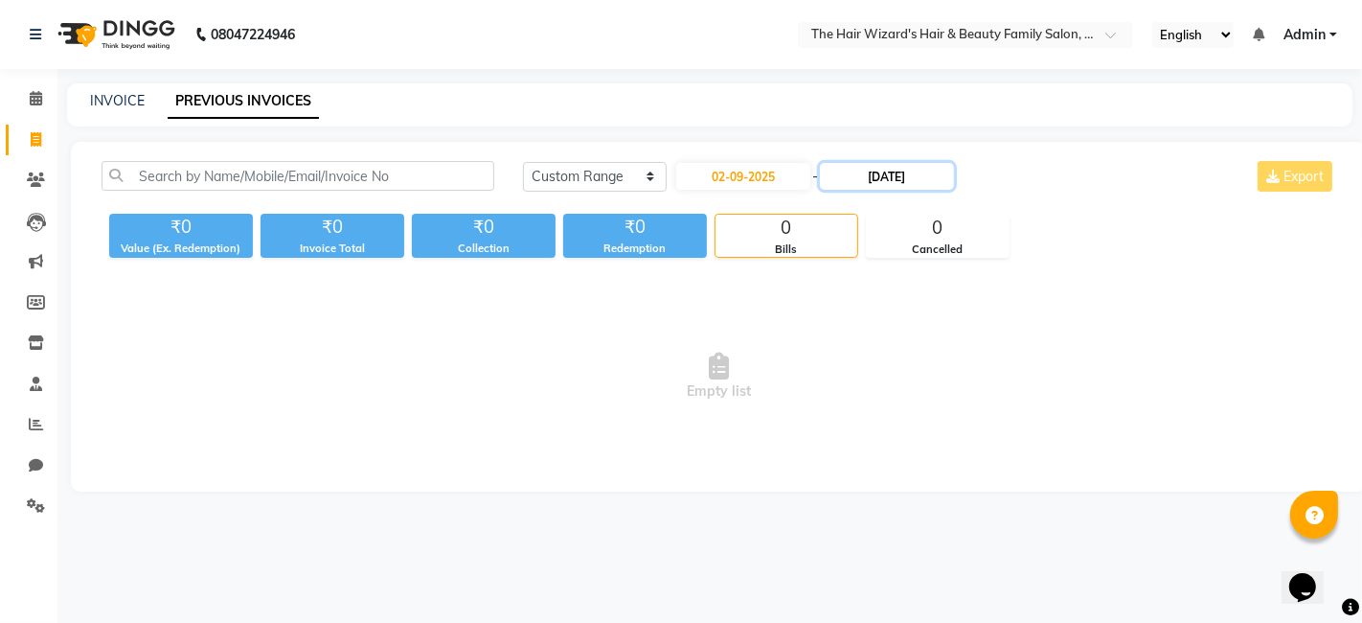
drag, startPoint x: 872, startPoint y: 180, endPoint x: 864, endPoint y: 168, distance: 14.6
click at [864, 168] on input "[DATE]" at bounding box center [887, 176] width 134 height 27
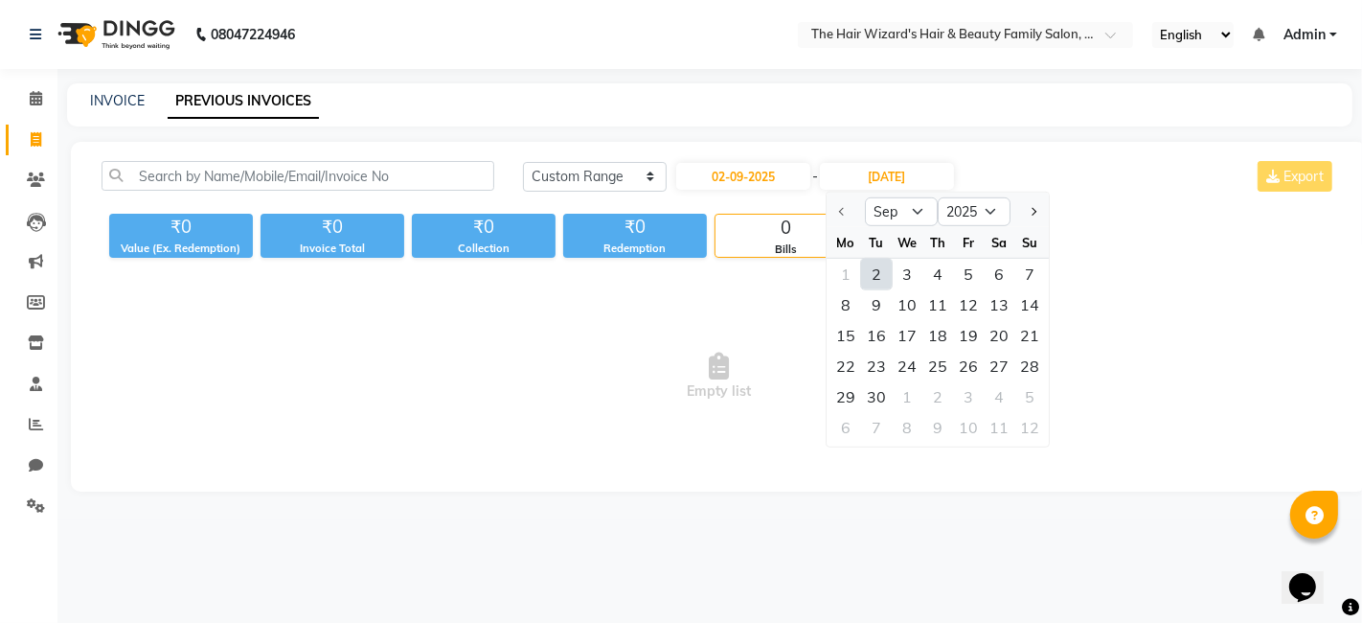
click at [883, 266] on div "2" at bounding box center [876, 274] width 31 height 31
type input "02-09-2025"
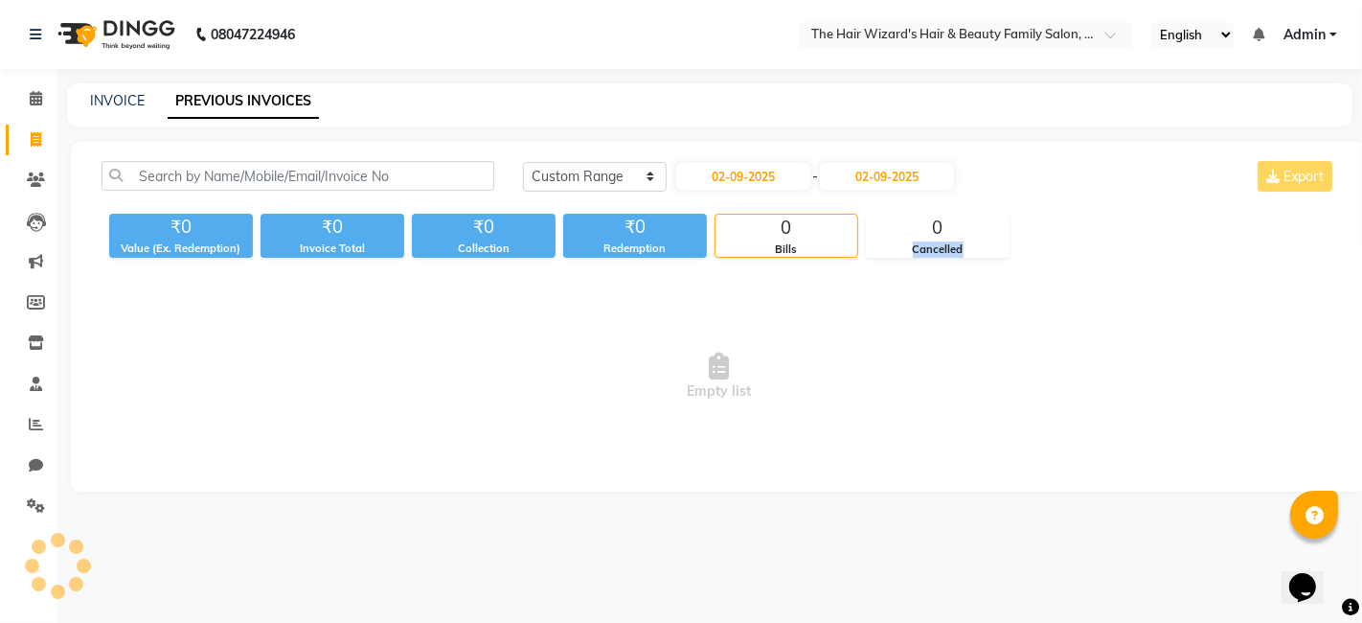
click at [883, 266] on div "Today Yesterday Custom Range 02-09-2025 - 02-09-2025 Export ₹0 Value (Ex. Redem…" at bounding box center [719, 317] width 1296 height 350
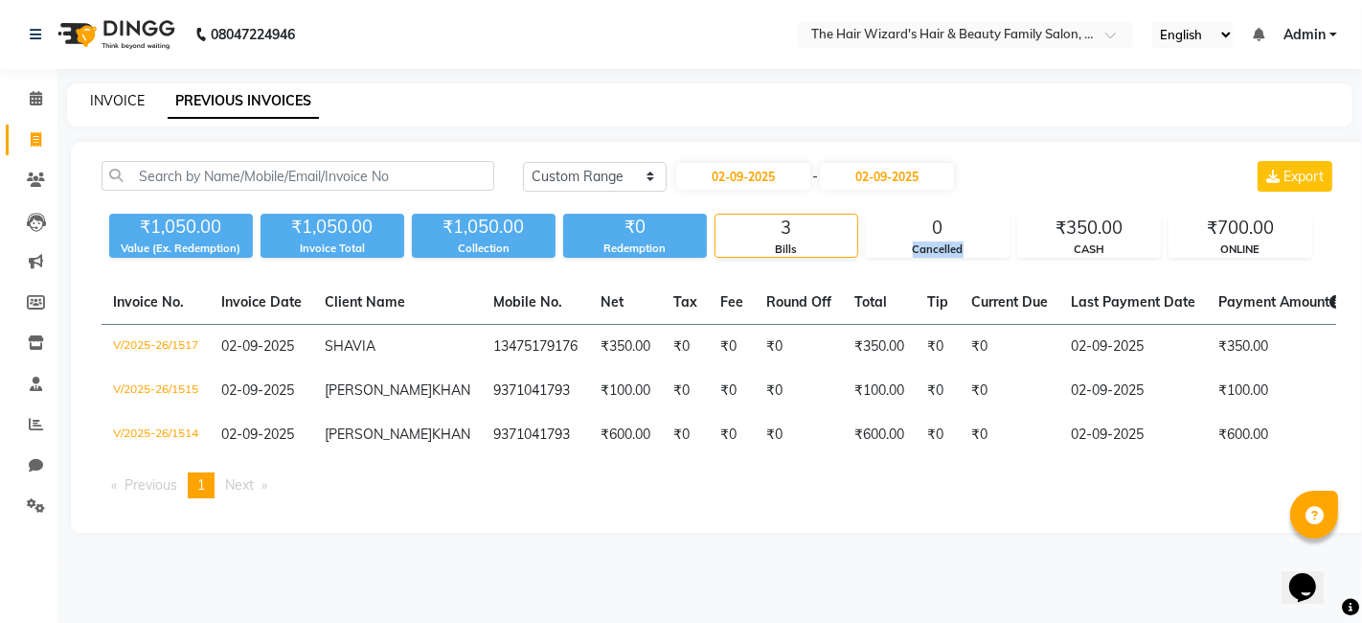
click at [98, 107] on link "INVOICE" at bounding box center [117, 100] width 55 height 17
select select "8473"
select select "service"
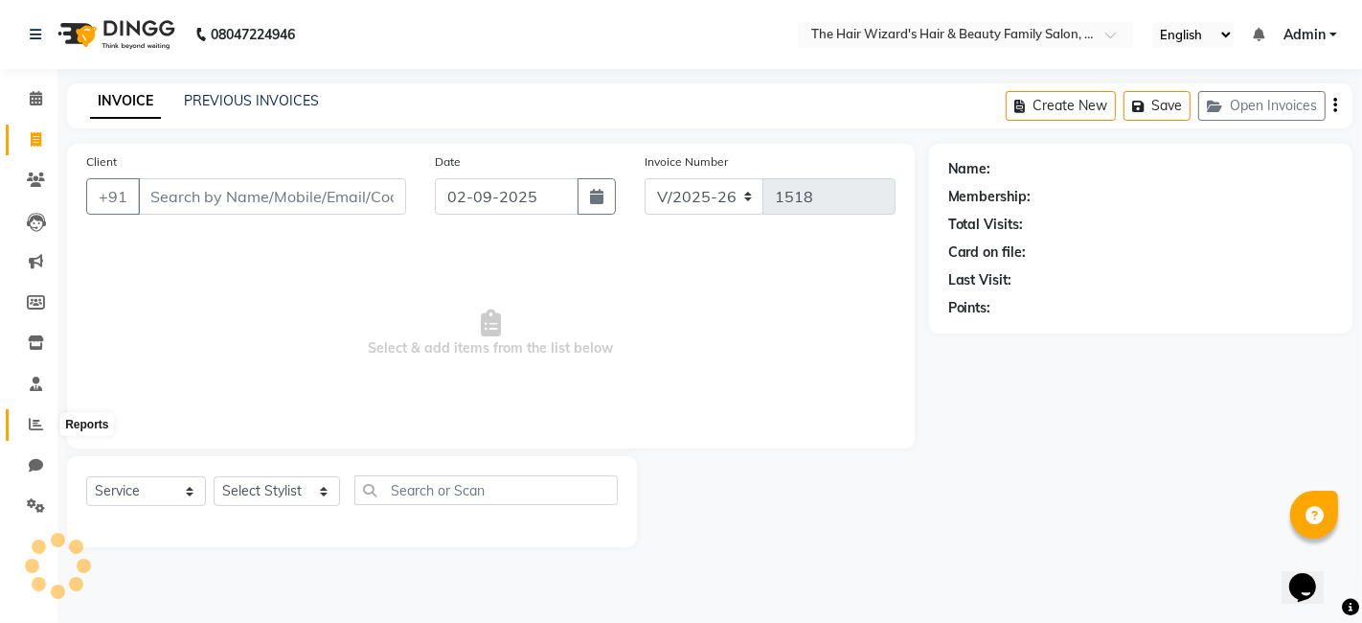
click at [34, 418] on icon at bounding box center [36, 424] width 14 height 14
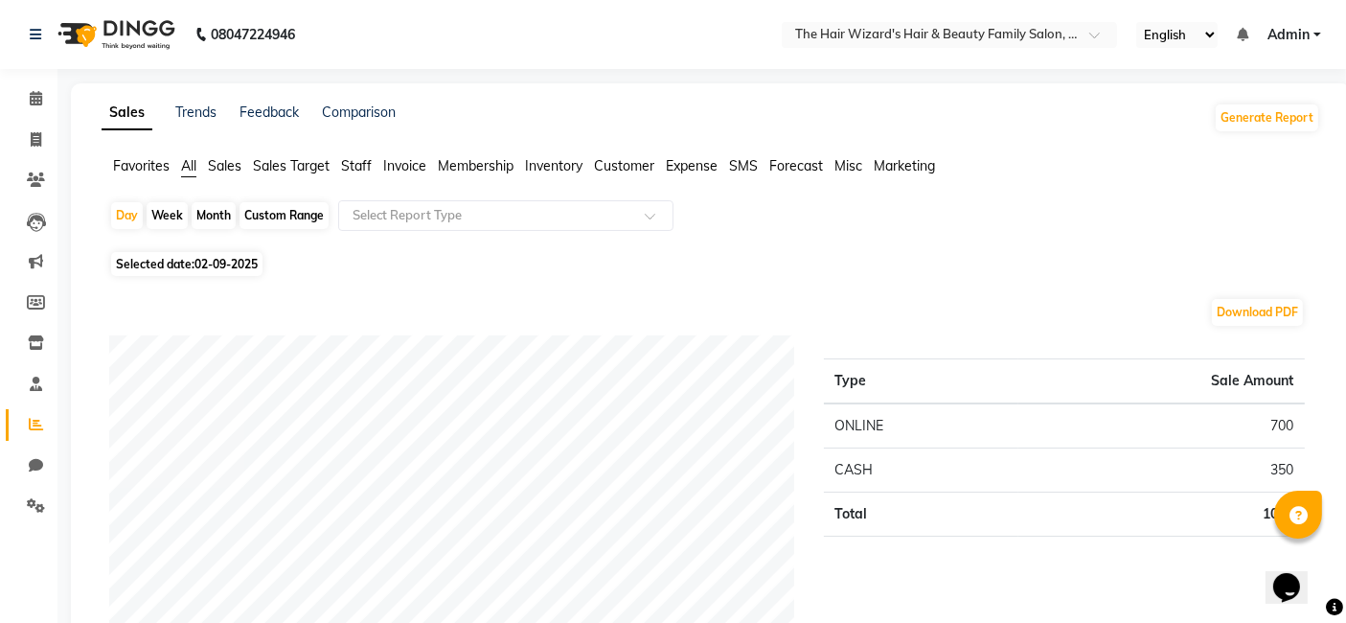
click at [285, 212] on div "Custom Range" at bounding box center [284, 215] width 89 height 27
select select "9"
select select "2025"
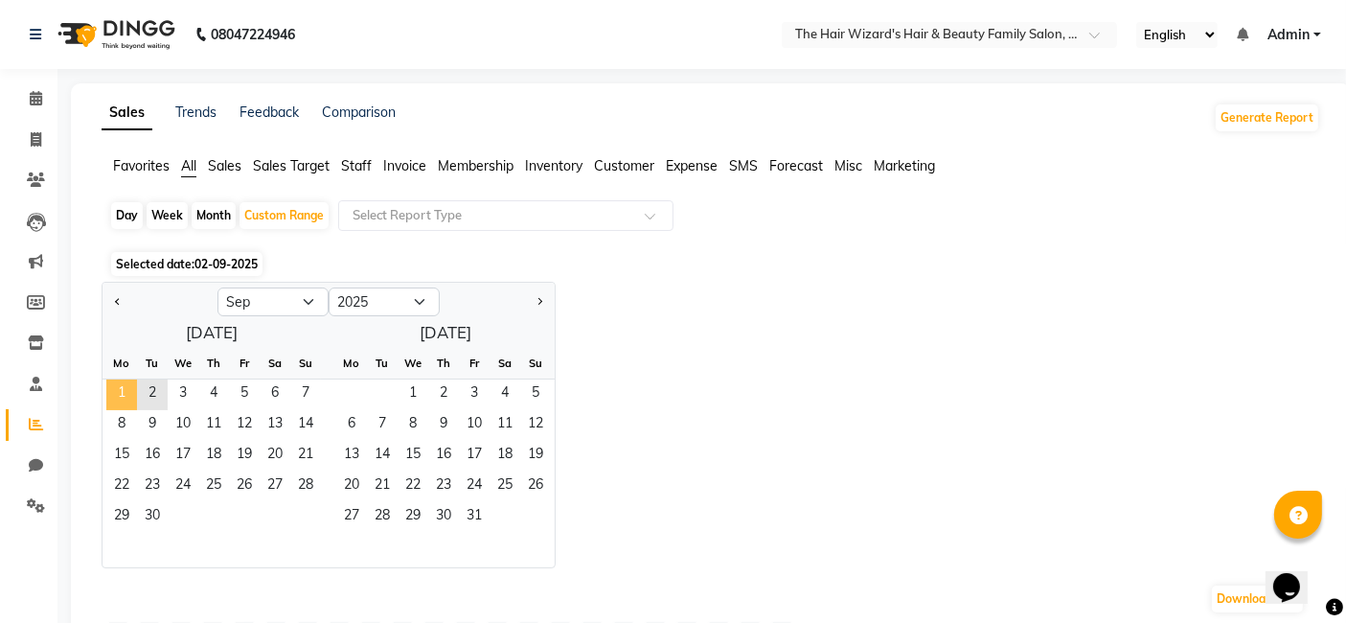
click at [120, 400] on span "1" at bounding box center [121, 394] width 31 height 31
click at [146, 386] on span "2" at bounding box center [152, 394] width 31 height 31
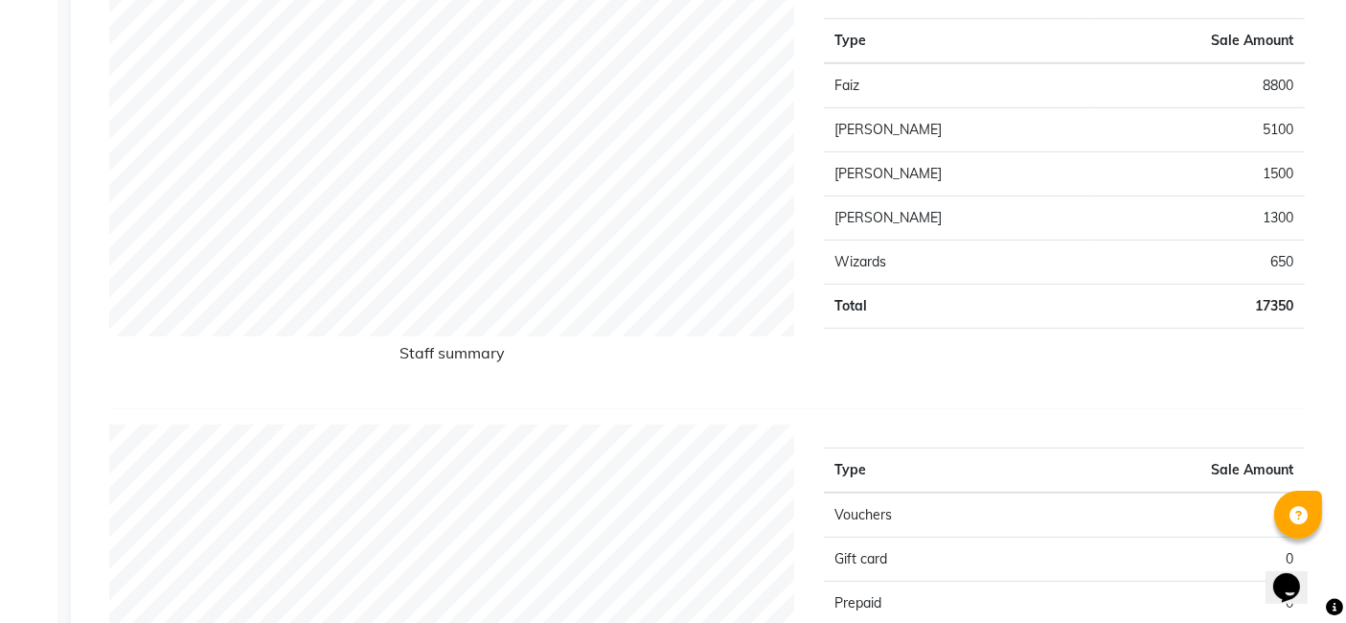
scroll to position [768, 0]
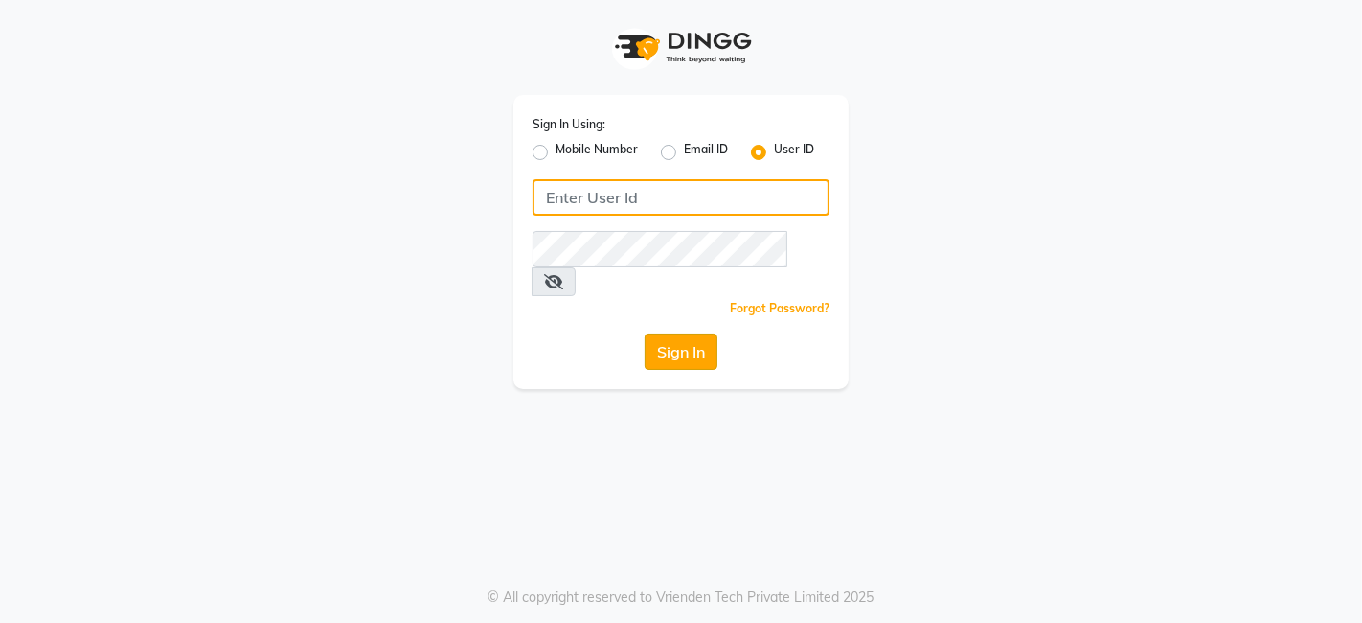
type input "thehairwizards"
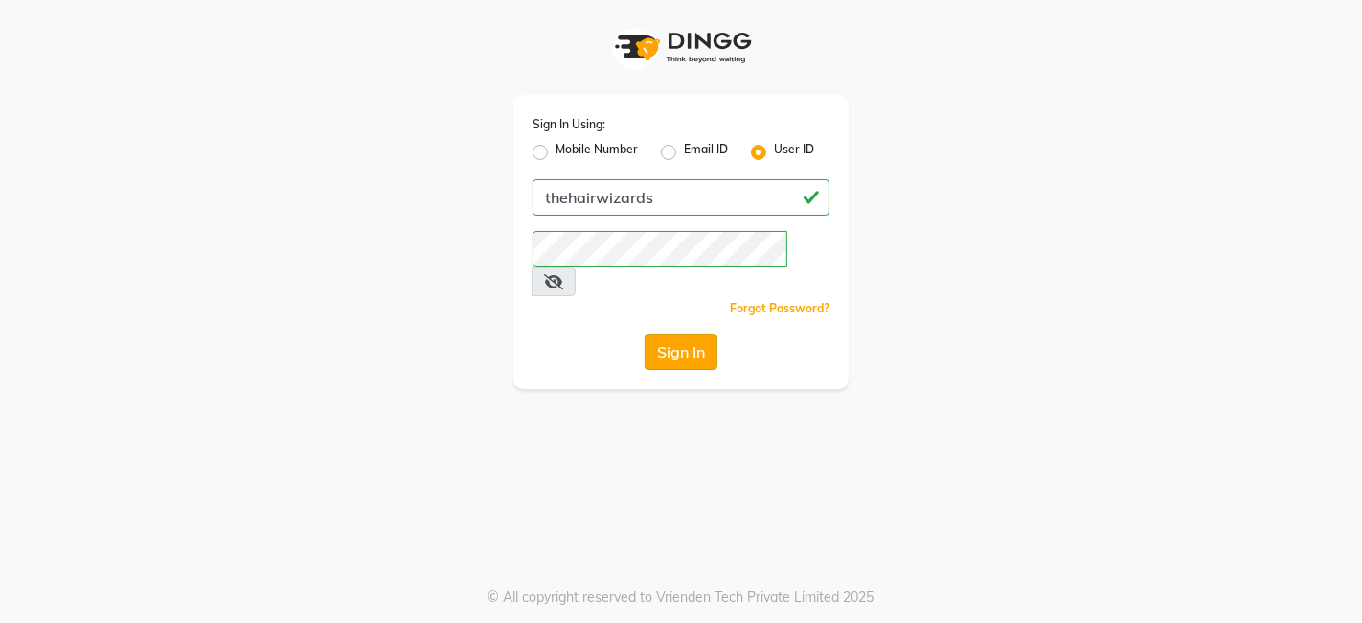
click at [687, 333] on button "Sign In" at bounding box center [681, 351] width 73 height 36
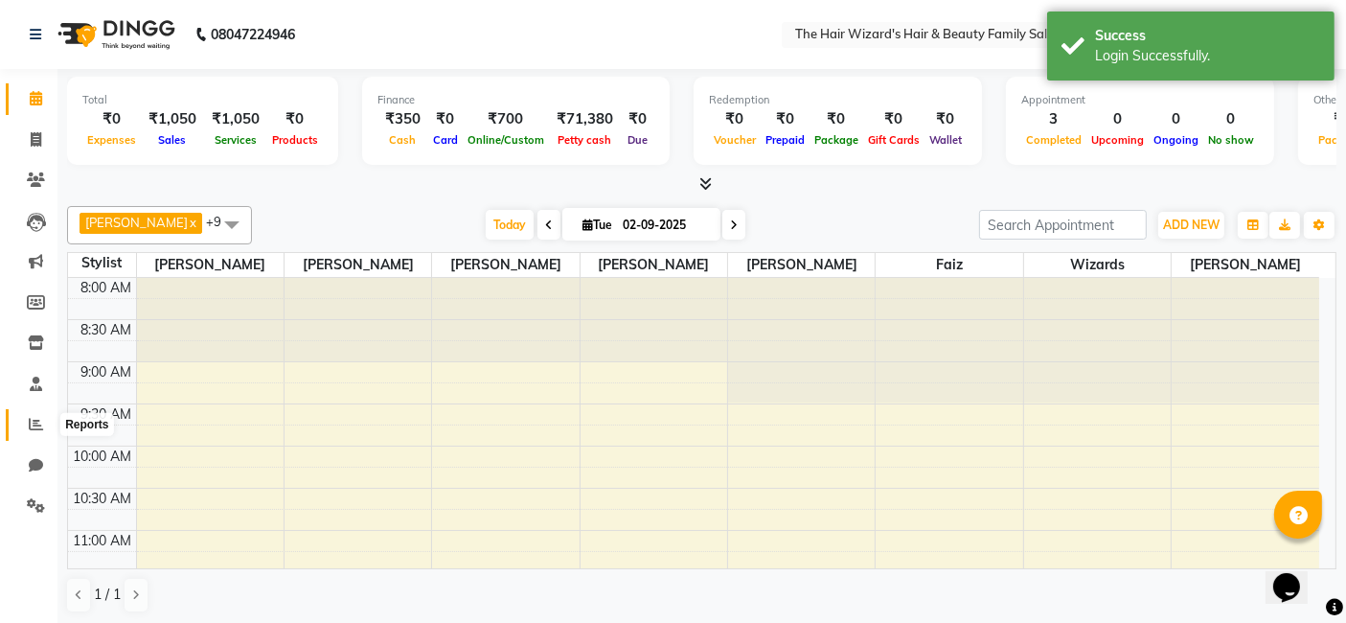
click at [29, 426] on icon at bounding box center [36, 424] width 14 height 14
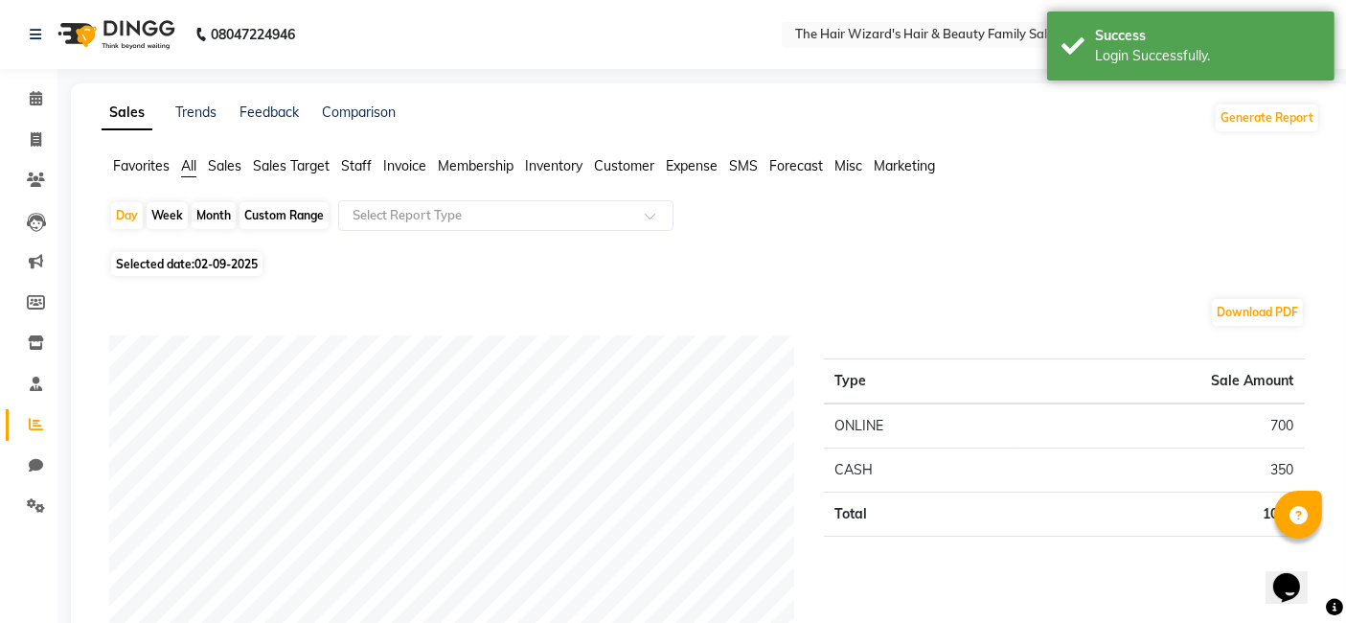
click at [310, 225] on div "Custom Range" at bounding box center [284, 215] width 89 height 27
select select "9"
select select "2025"
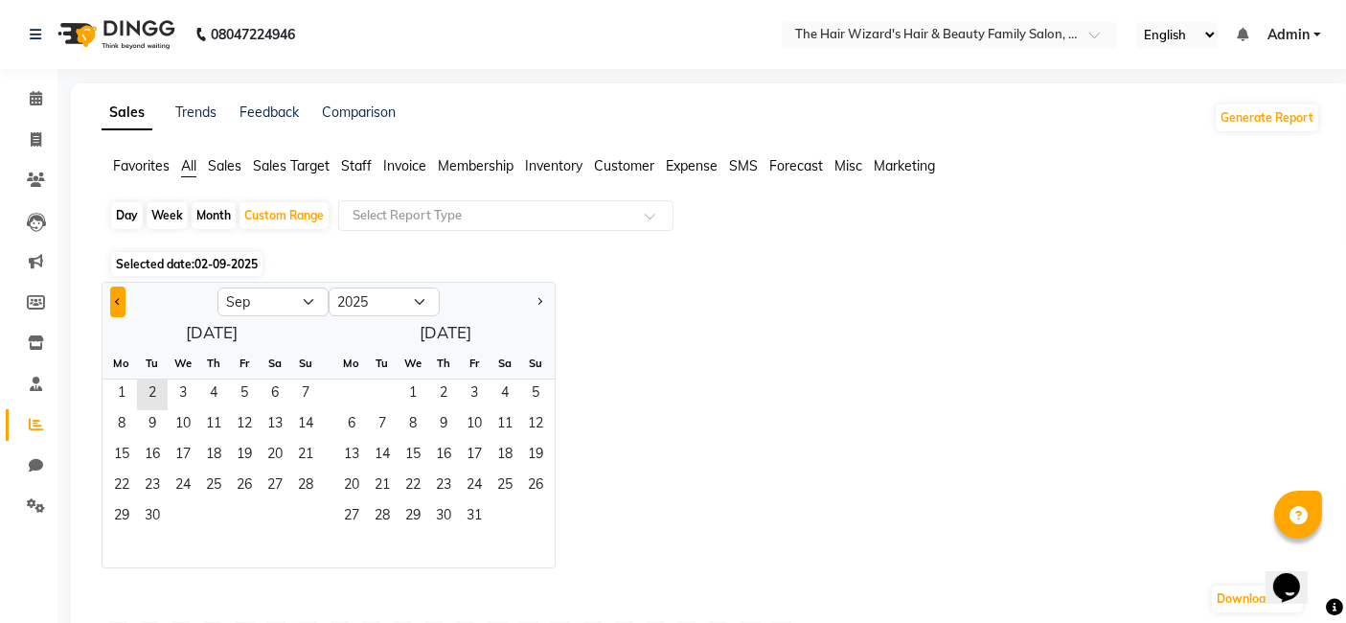
click at [121, 303] on button "Previous month" at bounding box center [117, 301] width 15 height 31
click at [184, 486] on span "18" at bounding box center [183, 486] width 31 height 31
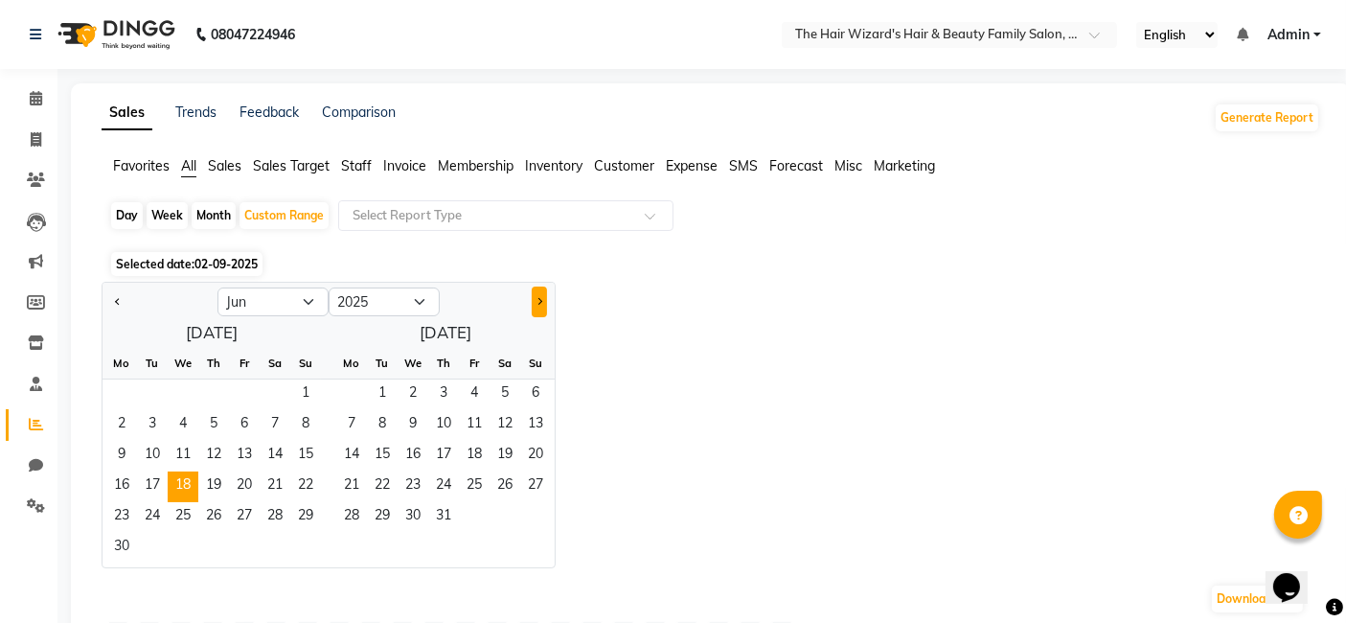
click at [541, 306] on button "Next month" at bounding box center [539, 301] width 15 height 31
select select "7"
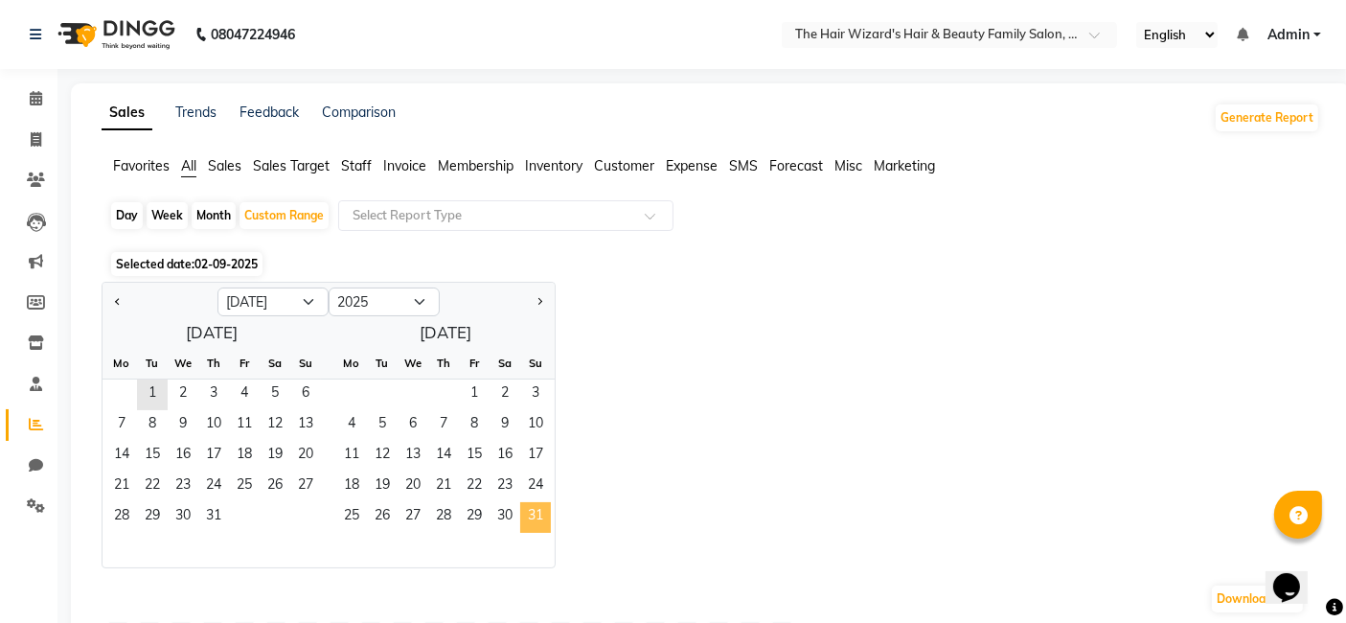
click at [532, 505] on span "31" at bounding box center [535, 517] width 31 height 31
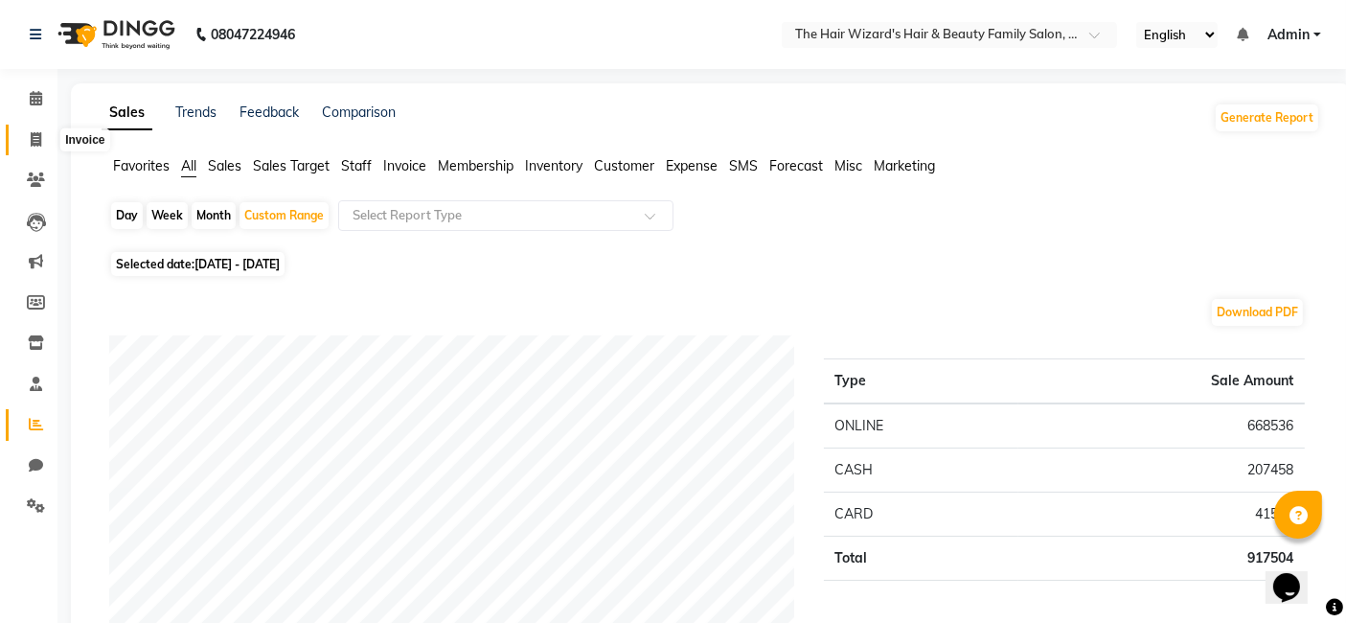
click at [33, 139] on icon at bounding box center [36, 139] width 11 height 14
select select "8473"
select select "service"
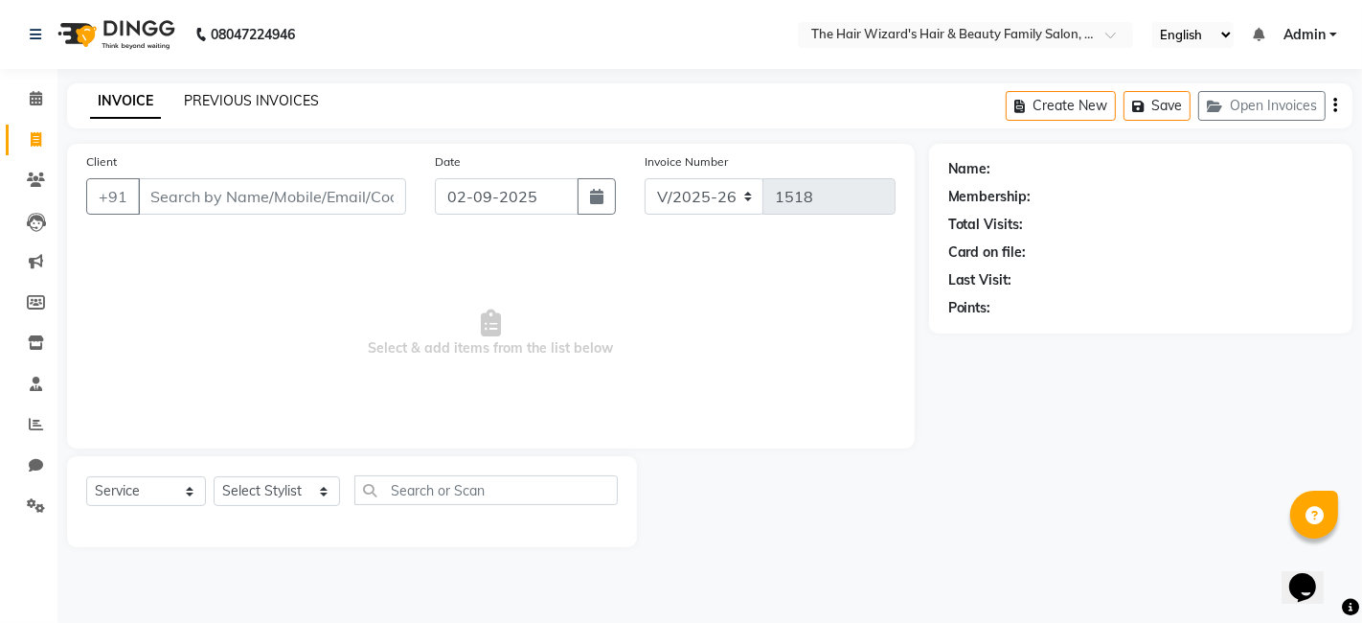
click at [243, 107] on link "PREVIOUS INVOICES" at bounding box center [251, 100] width 135 height 17
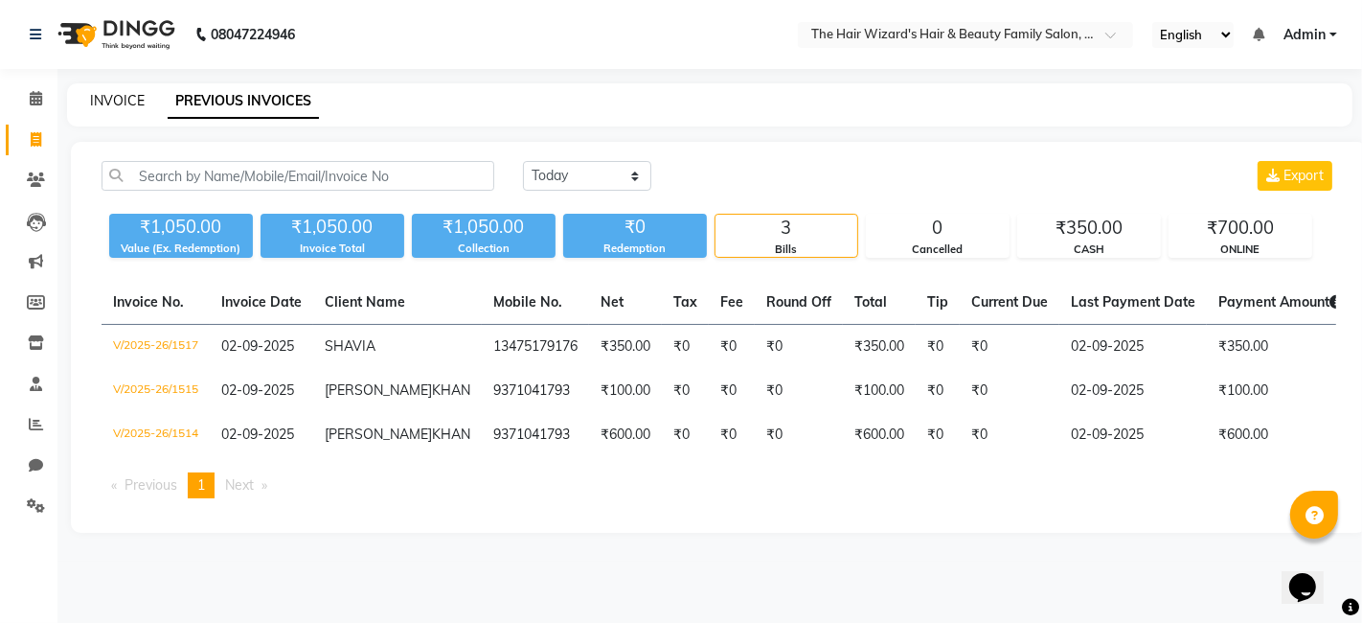
click at [120, 103] on link "INVOICE" at bounding box center [117, 100] width 55 height 17
select select "service"
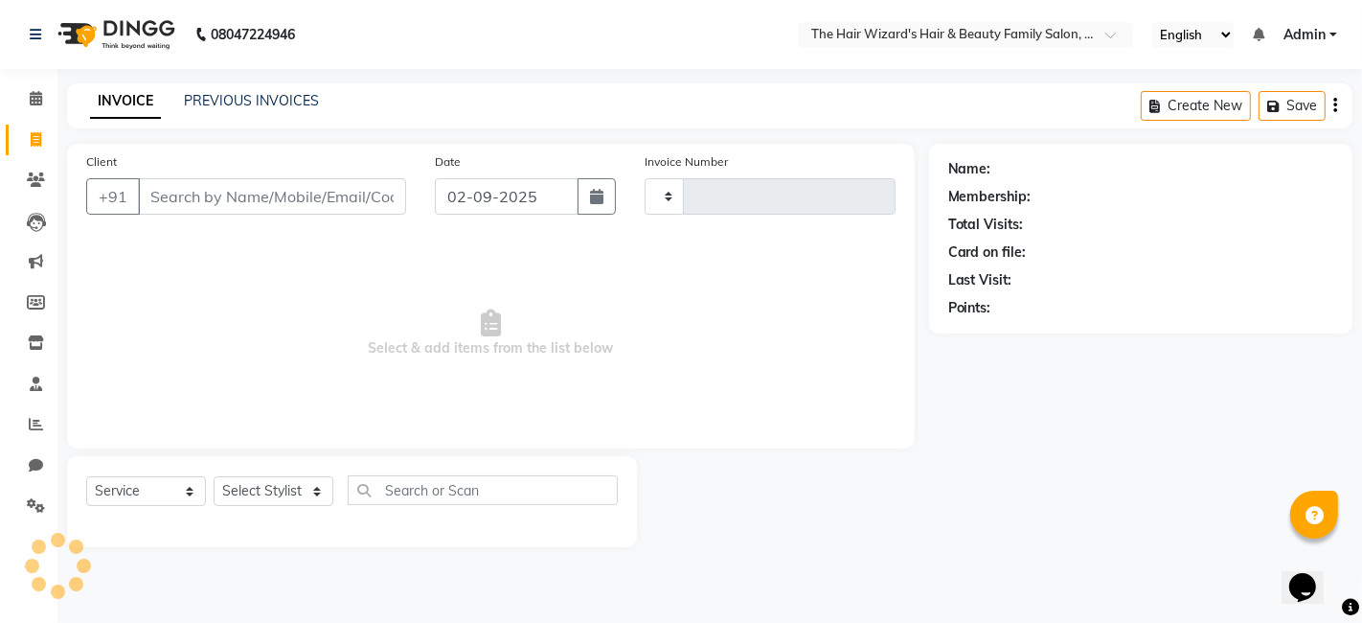
type input "1518"
select select "8473"
